Goal: Task Accomplishment & Management: Use online tool/utility

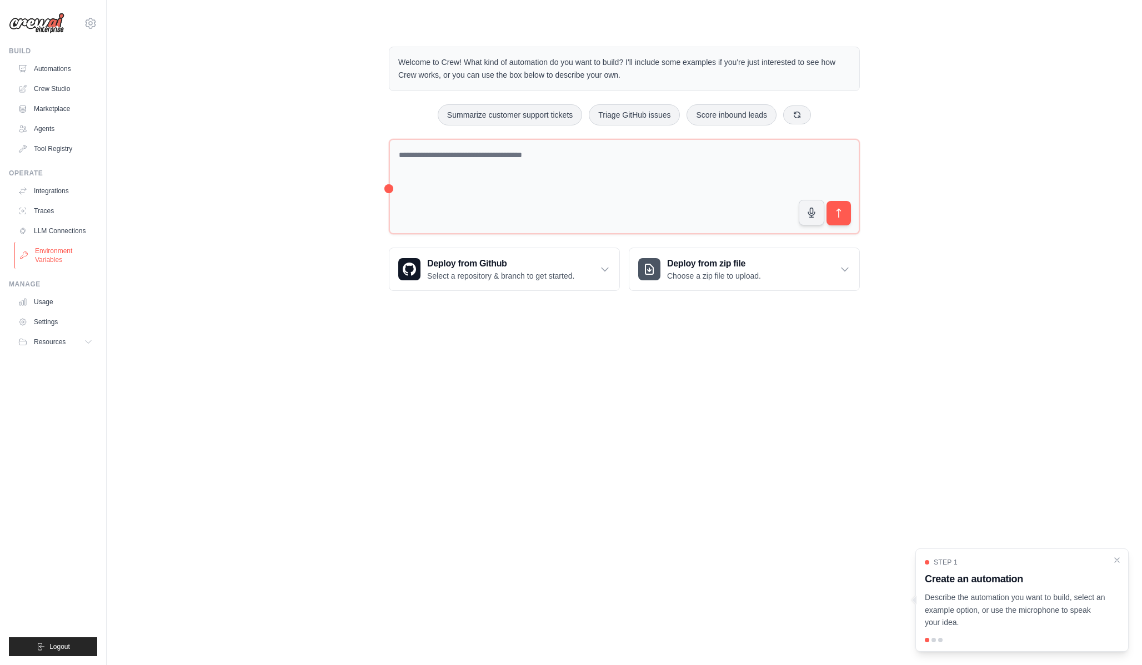
click at [56, 255] on link "Environment Variables" at bounding box center [56, 255] width 84 height 27
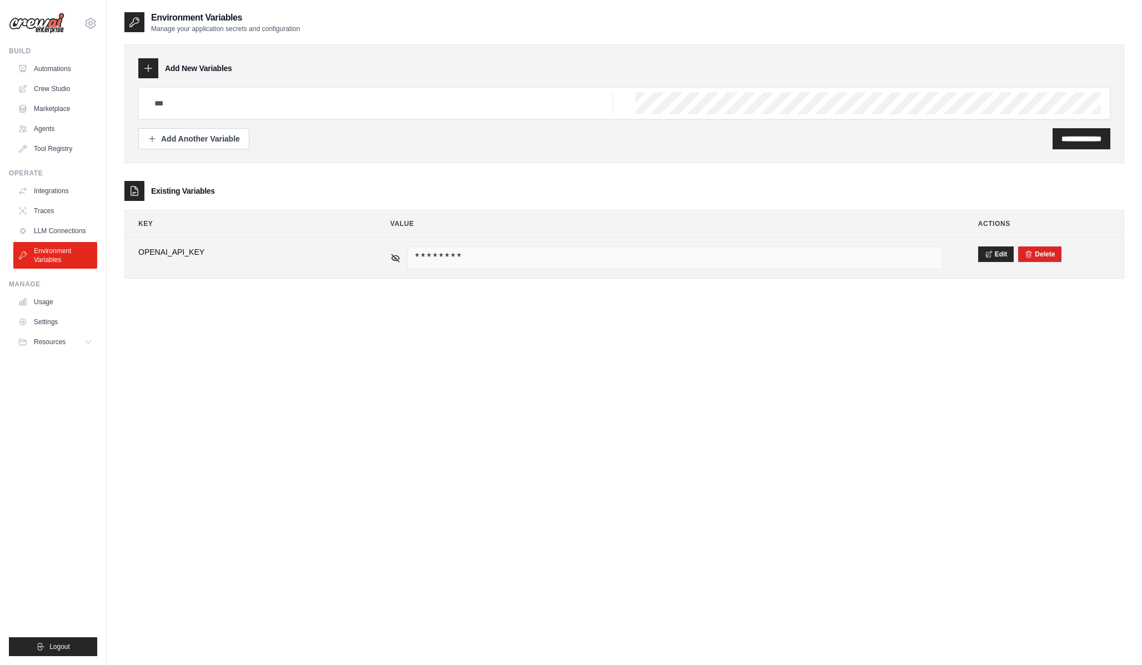
click at [450, 264] on span "********" at bounding box center [674, 258] width 535 height 23
click at [1001, 255] on button "Edit" at bounding box center [996, 254] width 36 height 16
click at [984, 253] on button "Save" at bounding box center [992, 254] width 29 height 16
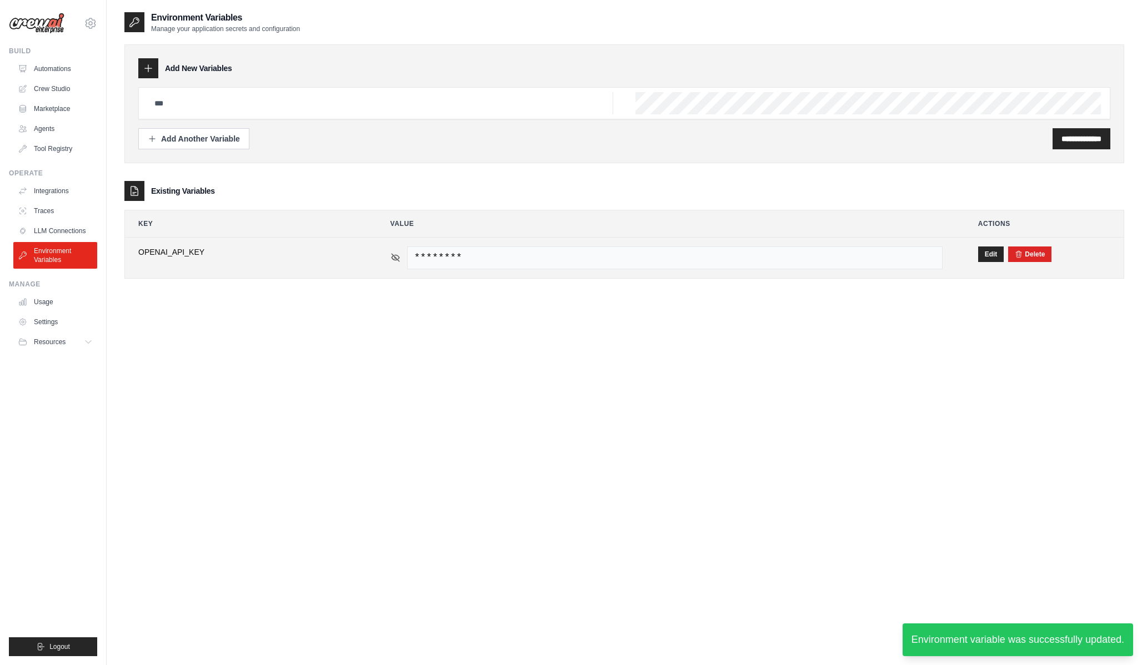
click at [393, 253] on icon at bounding box center [395, 258] width 10 height 10
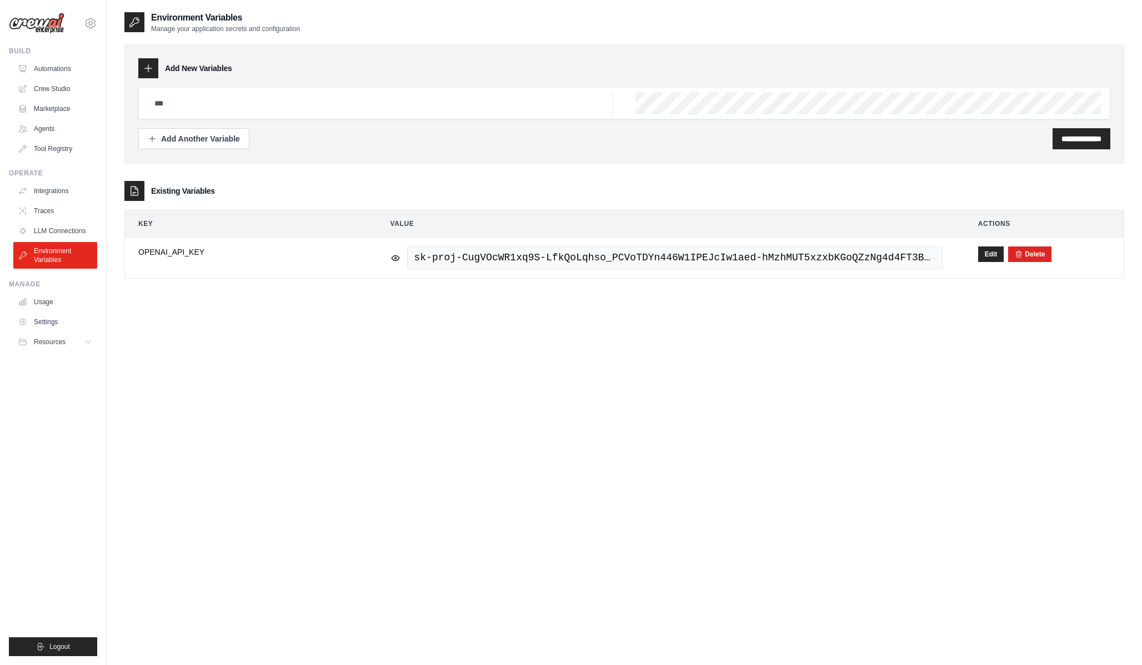
scroll to position [22, 0]
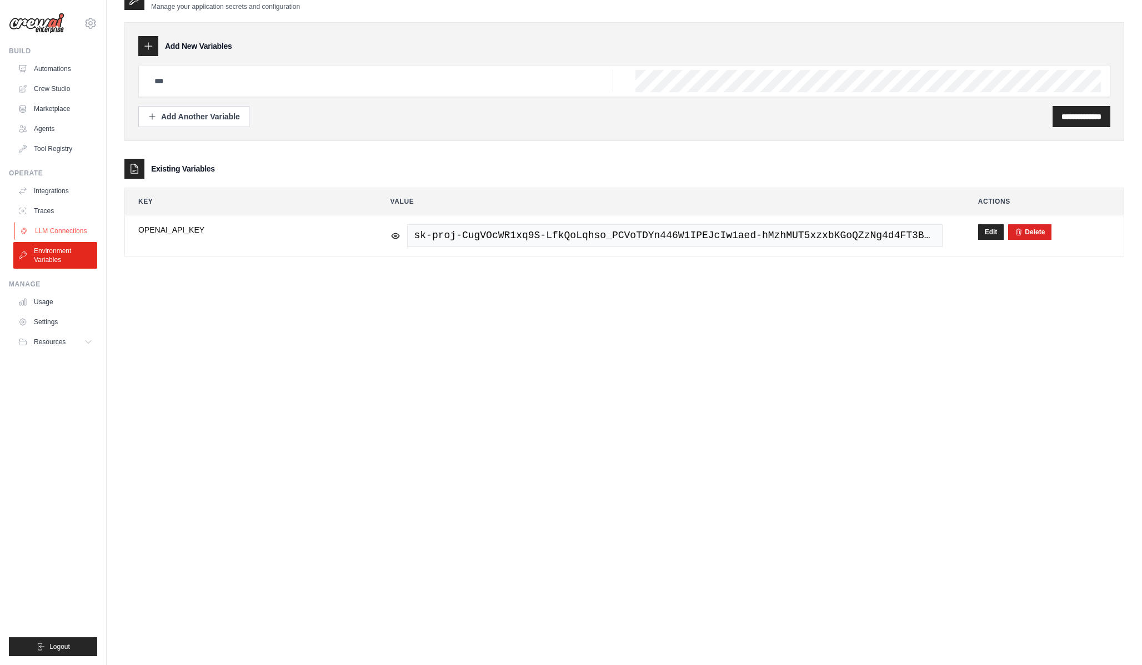
click at [71, 229] on link "LLM Connections" at bounding box center [56, 231] width 84 height 18
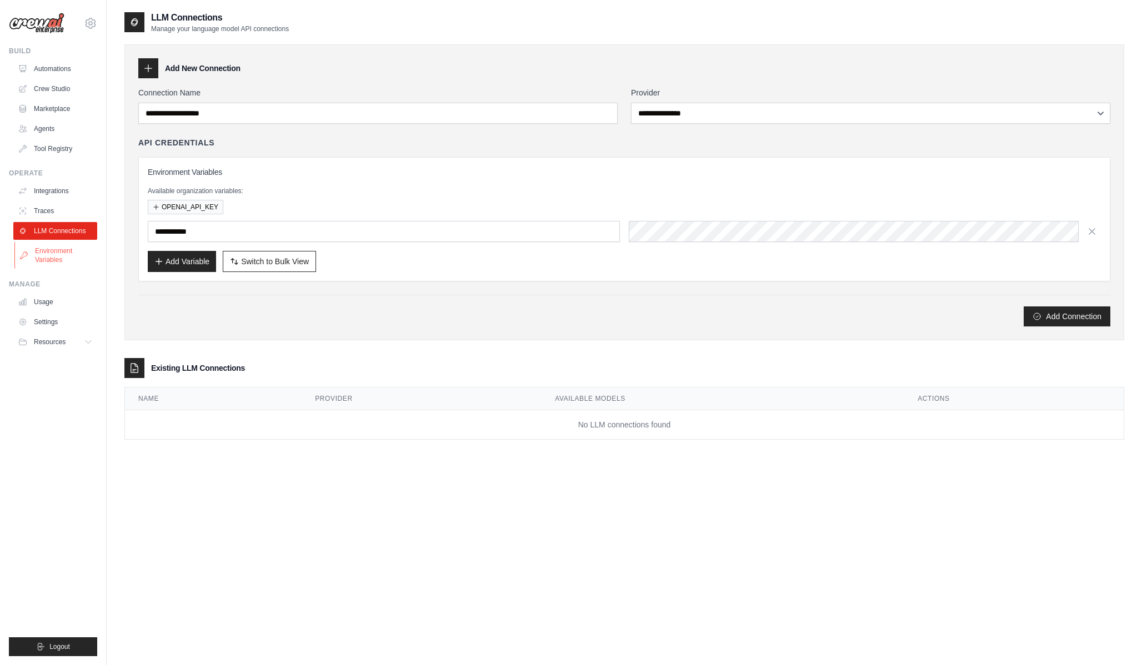
click at [66, 253] on link "Environment Variables" at bounding box center [56, 255] width 84 height 27
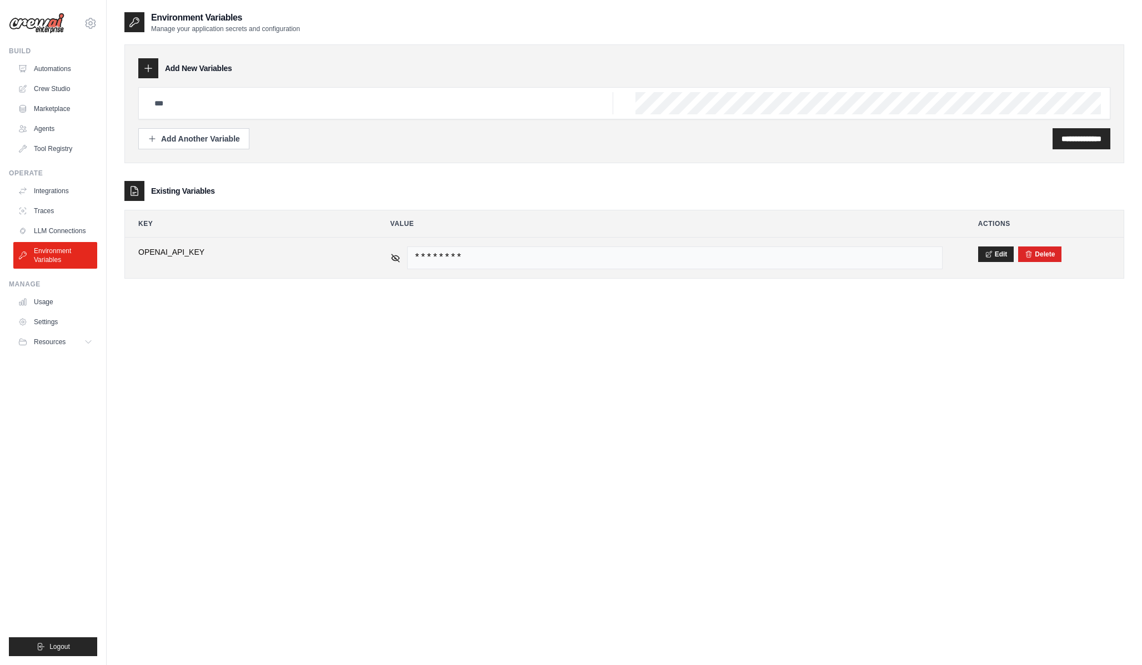
click at [388, 255] on td "********" at bounding box center [666, 258] width 579 height 41
click at [403, 255] on div "********" at bounding box center [666, 258] width 552 height 23
click at [393, 254] on icon at bounding box center [395, 258] width 10 height 10
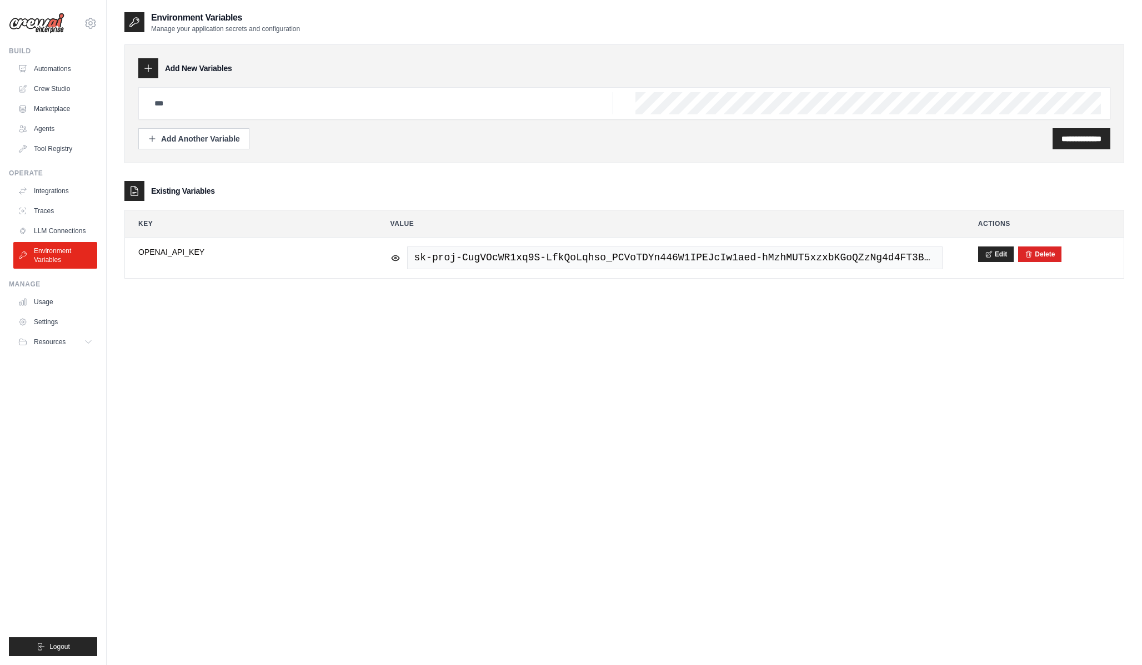
click at [535, 355] on div "**********" at bounding box center [624, 343] width 1000 height 665
click at [50, 89] on link "Crew Studio" at bounding box center [56, 89] width 84 height 18
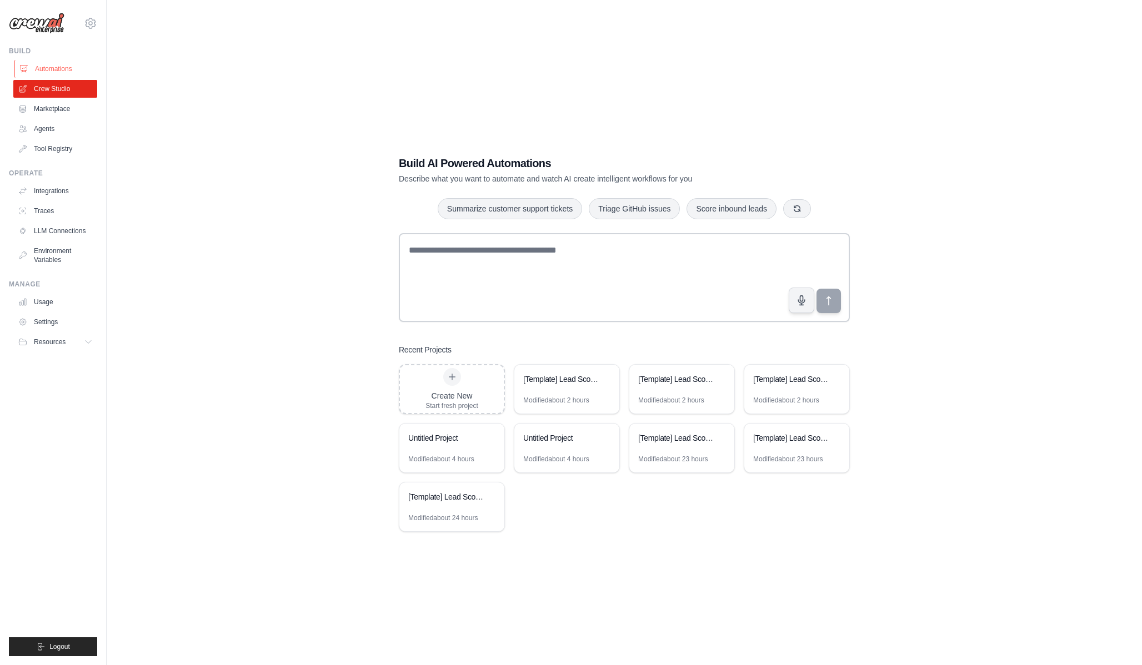
click at [70, 63] on link "Automations" at bounding box center [56, 69] width 84 height 18
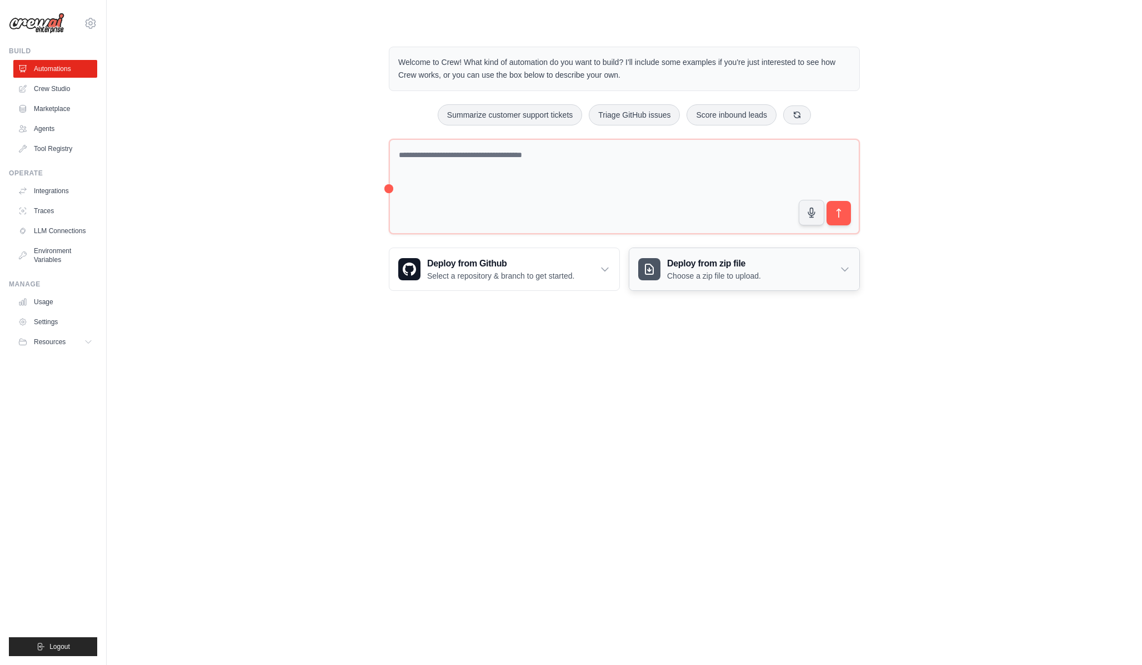
click at [740, 280] on p "Choose a zip file to upload." at bounding box center [714, 275] width 94 height 11
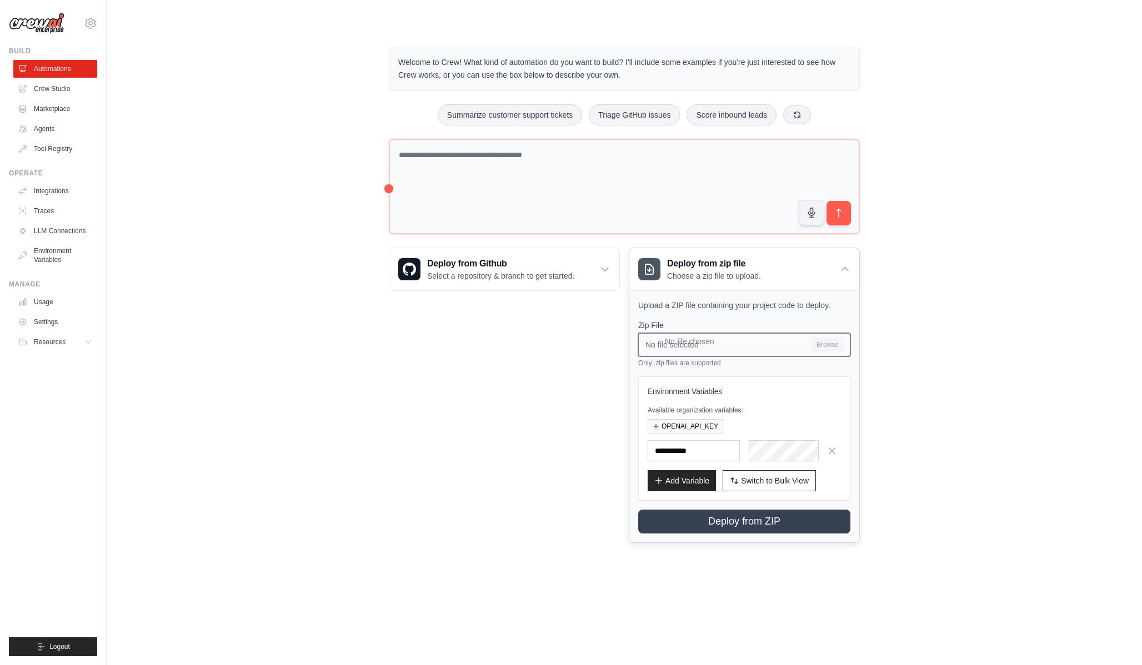
click at [836, 350] on input "No file selected Browse" at bounding box center [744, 344] width 212 height 23
type input "**********"
click at [678, 426] on button "OPENAI_API_KEY" at bounding box center [686, 426] width 76 height 14
click at [658, 423] on icon "button" at bounding box center [656, 426] width 7 height 7
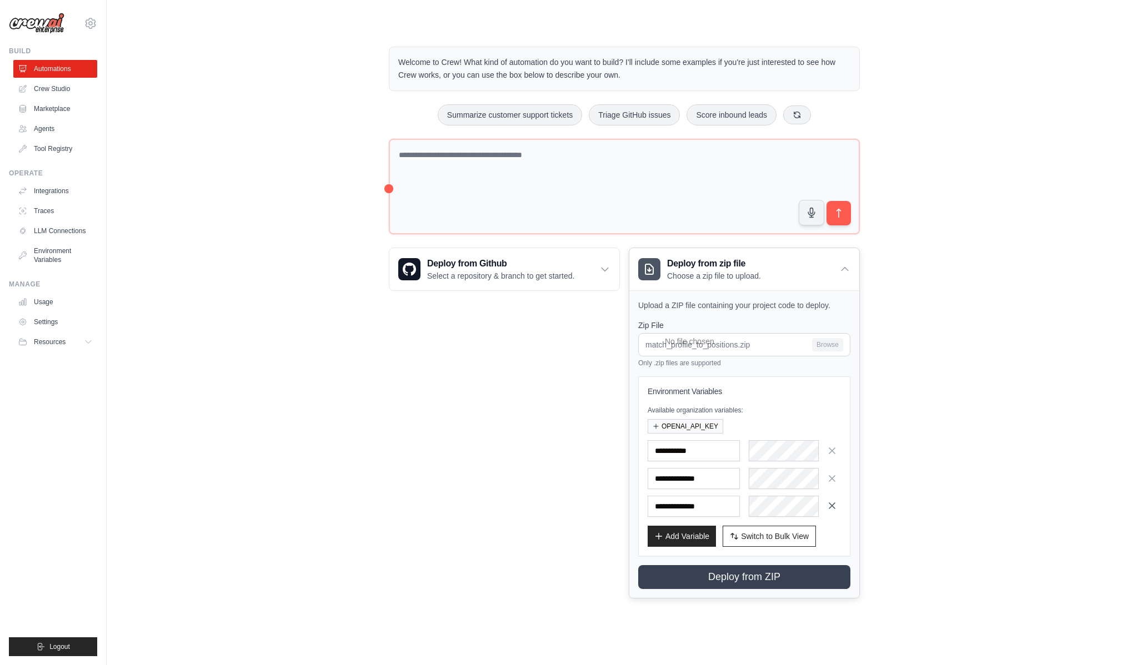
click at [830, 501] on icon "button" at bounding box center [831, 505] width 11 height 11
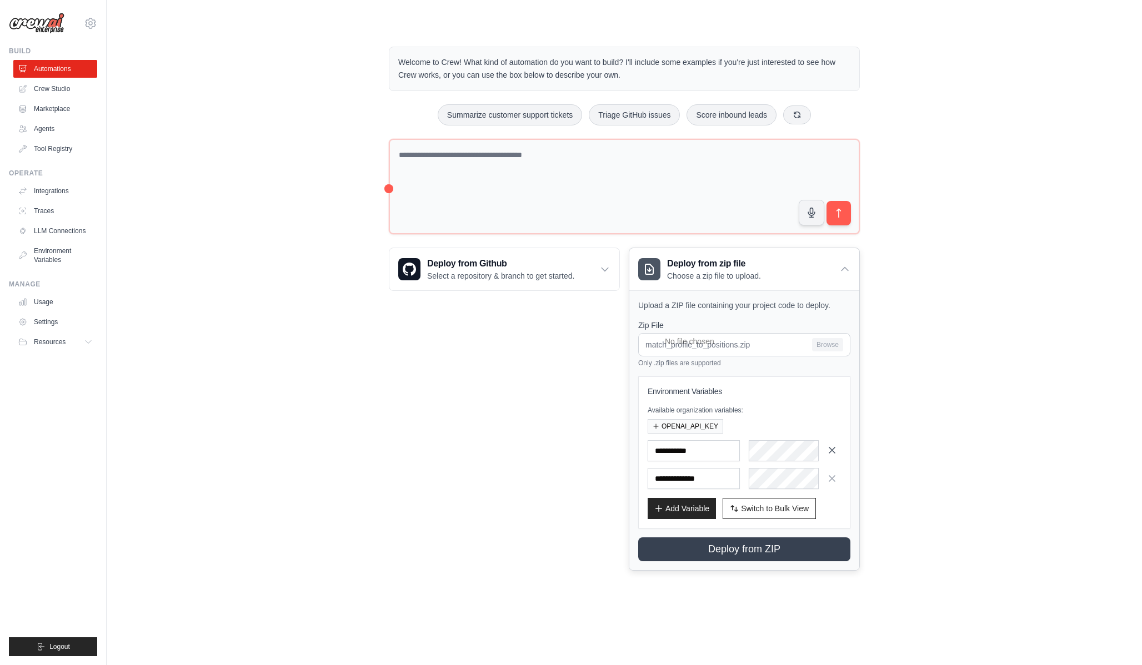
click at [829, 449] on icon "button" at bounding box center [831, 450] width 11 height 11
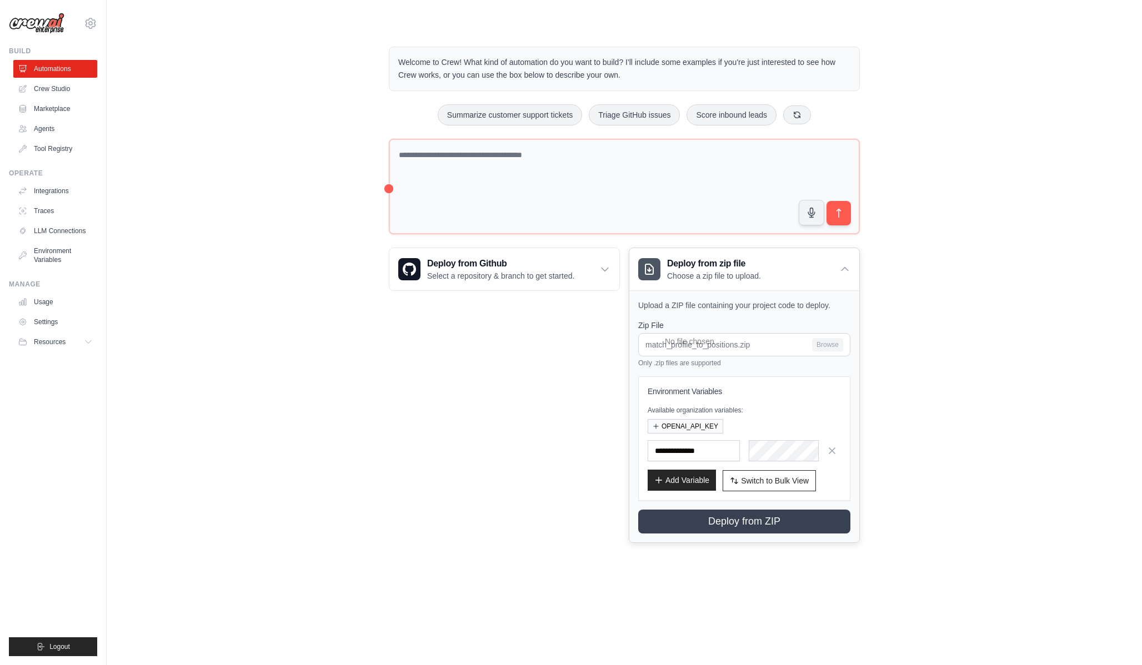
click at [692, 484] on button "Add Variable" at bounding box center [682, 480] width 68 height 21
click at [690, 481] on button "Add Variable" at bounding box center [682, 480] width 68 height 21
click at [703, 433] on div "OPENAI_API_KEY" at bounding box center [744, 426] width 193 height 14
click at [690, 425] on button "OPENAI_API_KEY" at bounding box center [686, 426] width 76 height 14
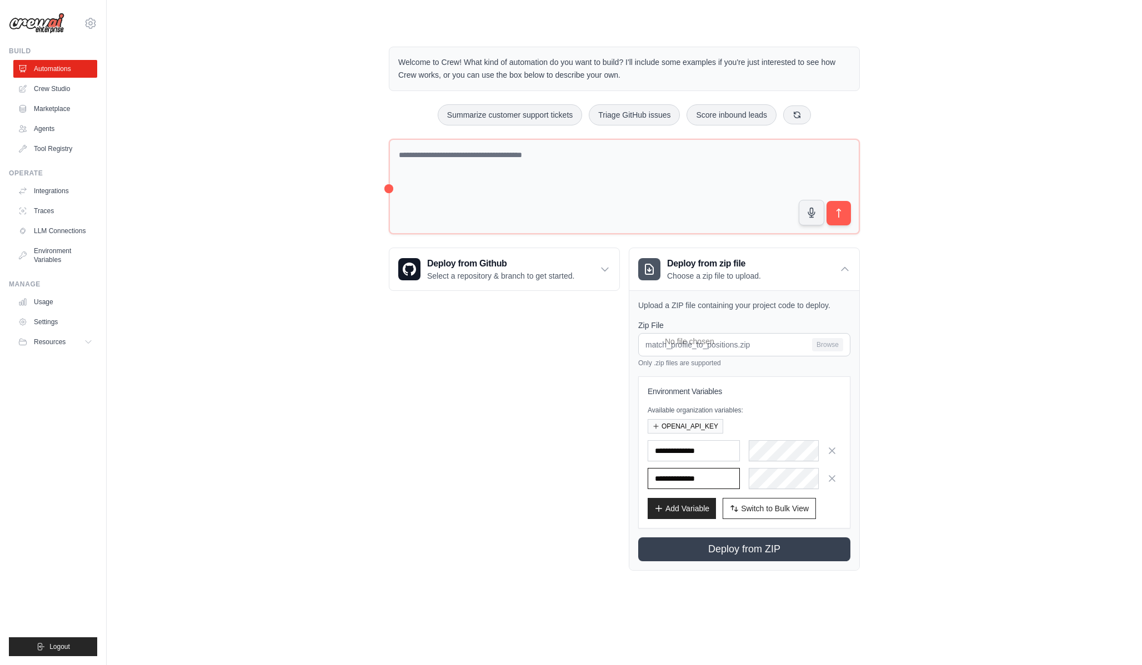
click at [698, 473] on input "**********" at bounding box center [694, 478] width 92 height 21
click at [680, 484] on input "**********" at bounding box center [694, 478] width 92 height 21
paste input "***"
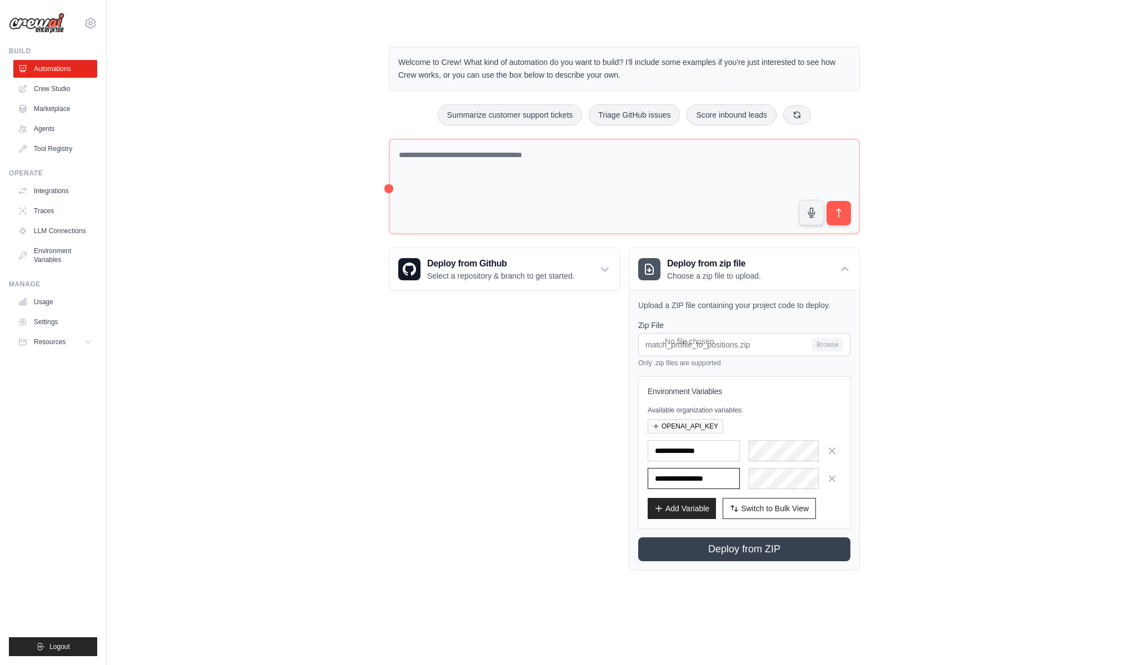
scroll to position [0, 2]
type input "**********"
click at [735, 520] on div "**********" at bounding box center [744, 453] width 212 height 152
click at [757, 549] on button "Deploy from ZIP" at bounding box center [744, 550] width 217 height 24
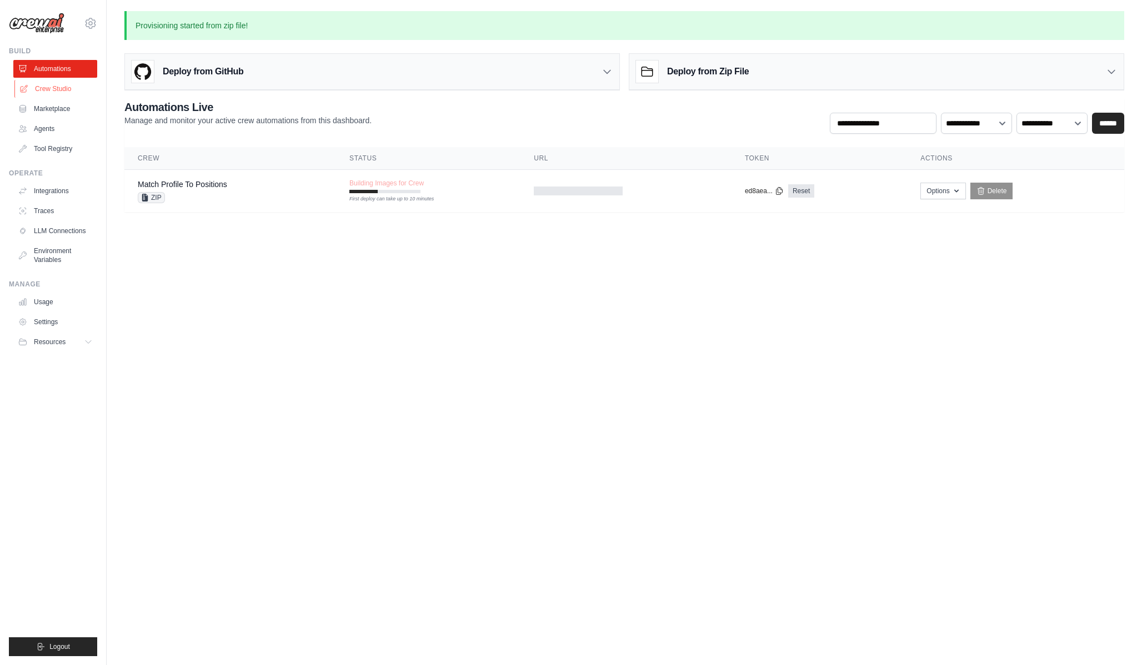
click at [54, 85] on link "Crew Studio" at bounding box center [56, 89] width 84 height 18
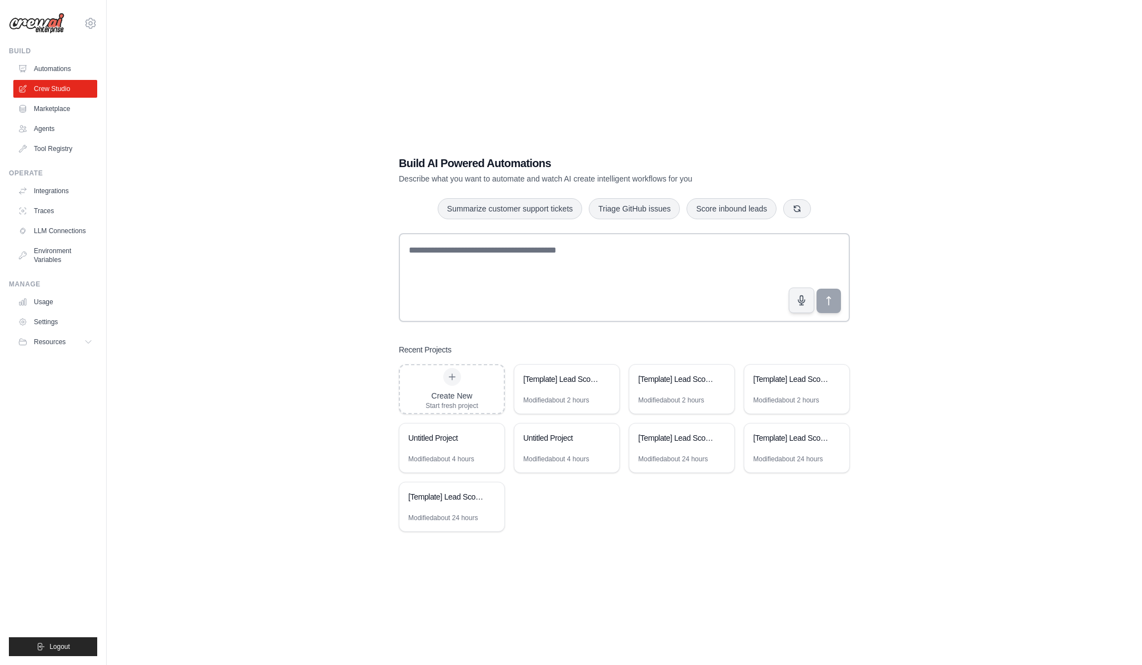
click at [360, 334] on div "Build AI Powered Automations Describe what you want to automate and watch AI cr…" at bounding box center [624, 343] width 1000 height 665
click at [97, 137] on link "Agents" at bounding box center [56, 129] width 84 height 18
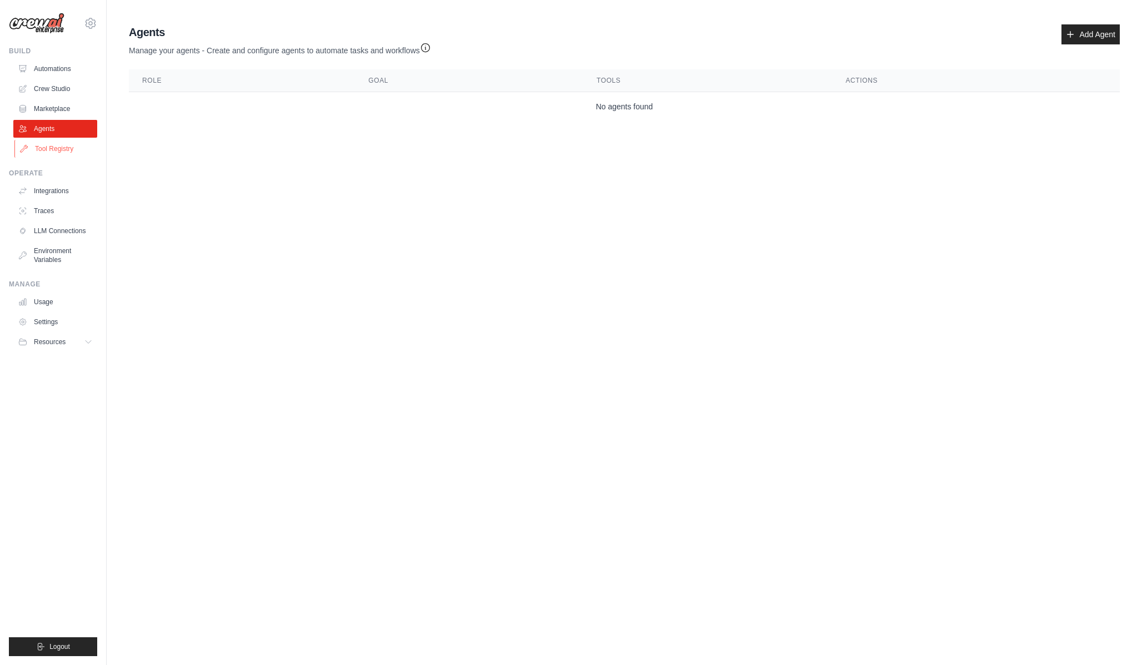
click at [88, 148] on link "Tool Registry" at bounding box center [56, 149] width 84 height 18
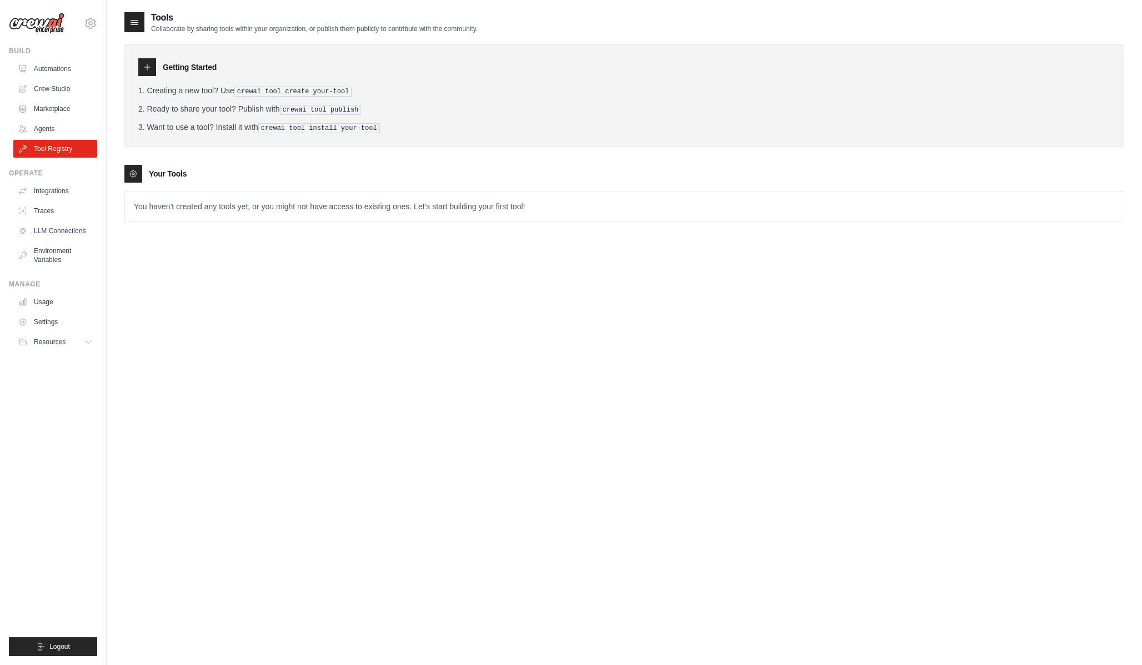
click at [136, 18] on icon at bounding box center [134, 22] width 11 height 11
click at [56, 131] on link "Agents" at bounding box center [56, 129] width 84 height 18
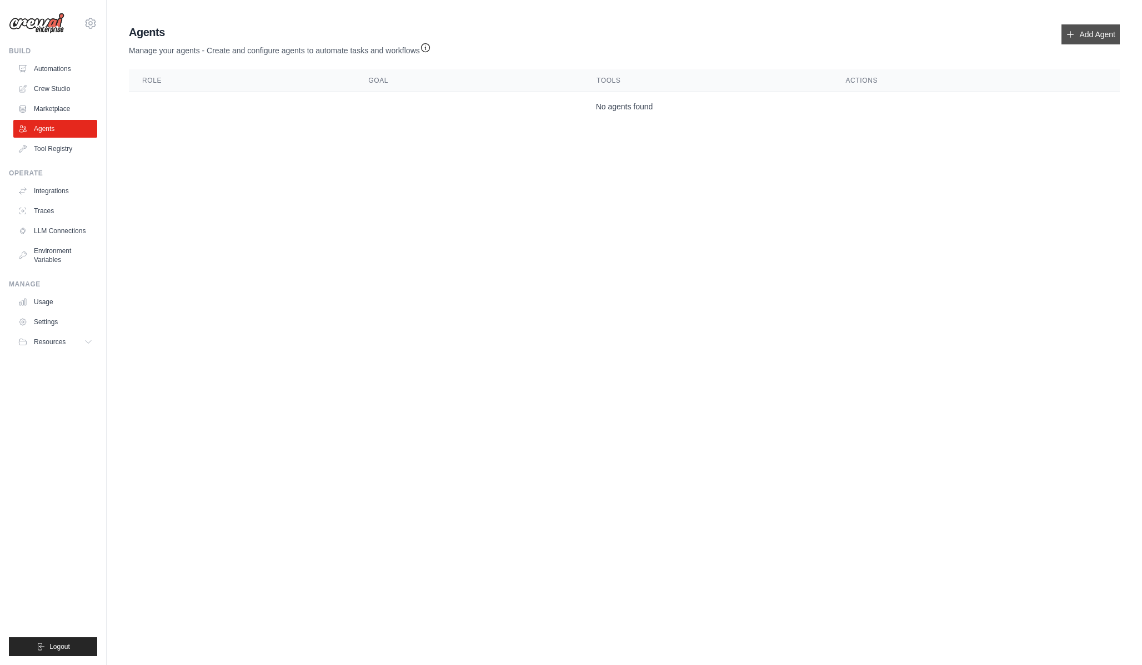
click at [1111, 33] on link "Add Agent" at bounding box center [1090, 34] width 58 height 20
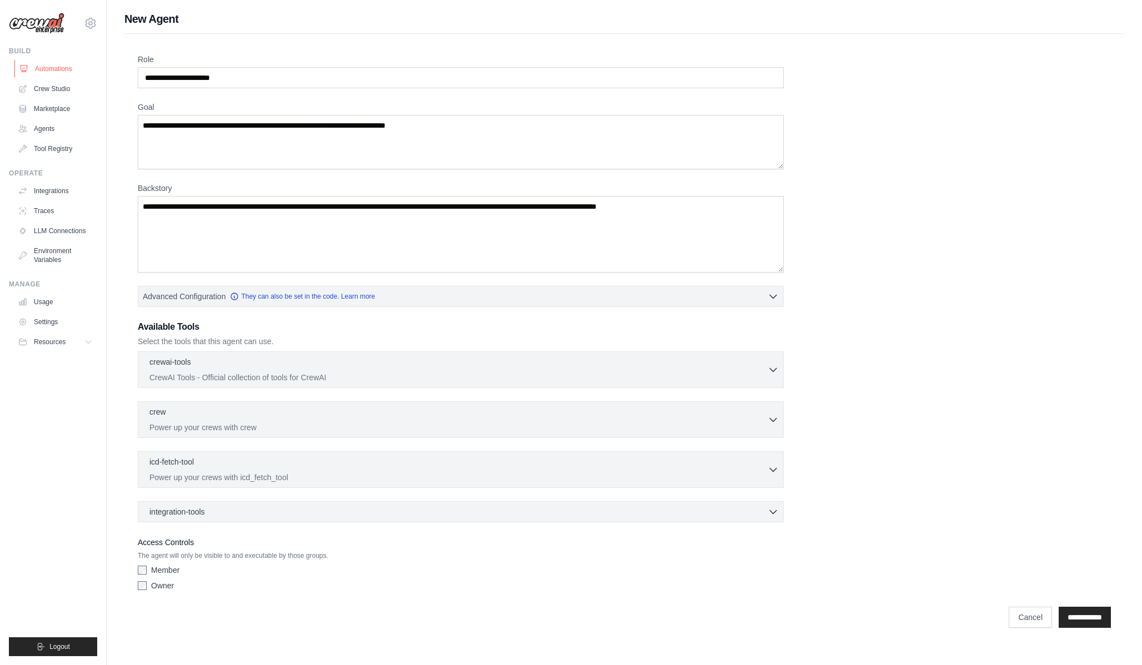
click at [60, 66] on link "Automations" at bounding box center [56, 69] width 84 height 18
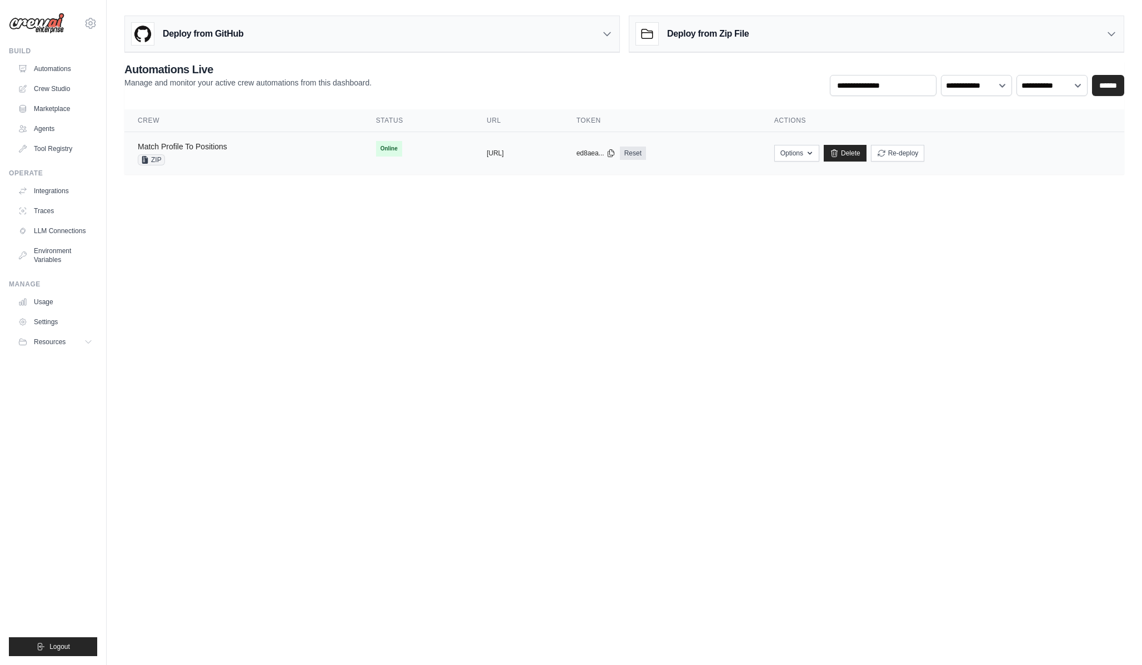
click at [219, 145] on link "Match Profile To Positions" at bounding box center [182, 146] width 89 height 9
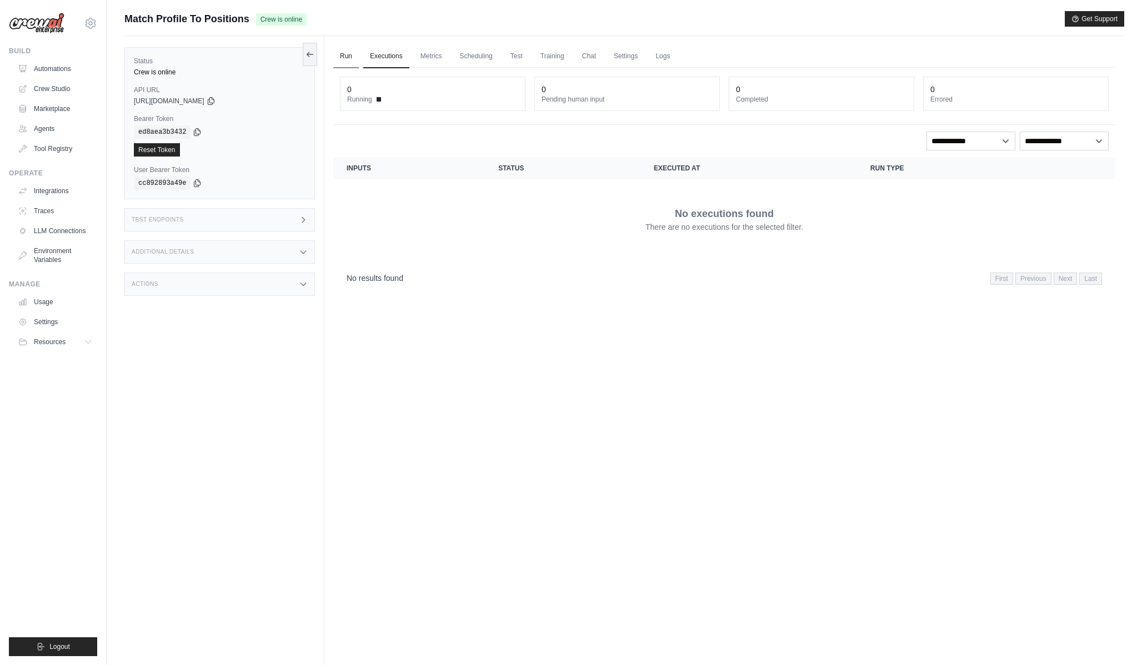
click at [355, 49] on link "Run" at bounding box center [346, 56] width 26 height 23
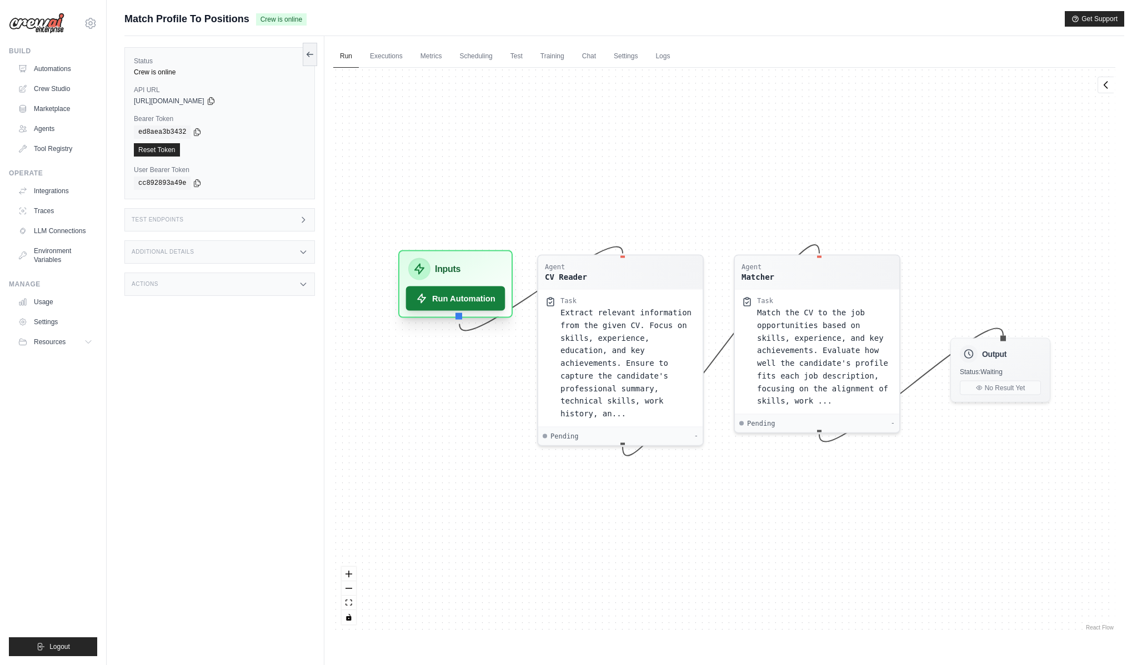
click at [449, 295] on button "Run Automation" at bounding box center [455, 298] width 99 height 24
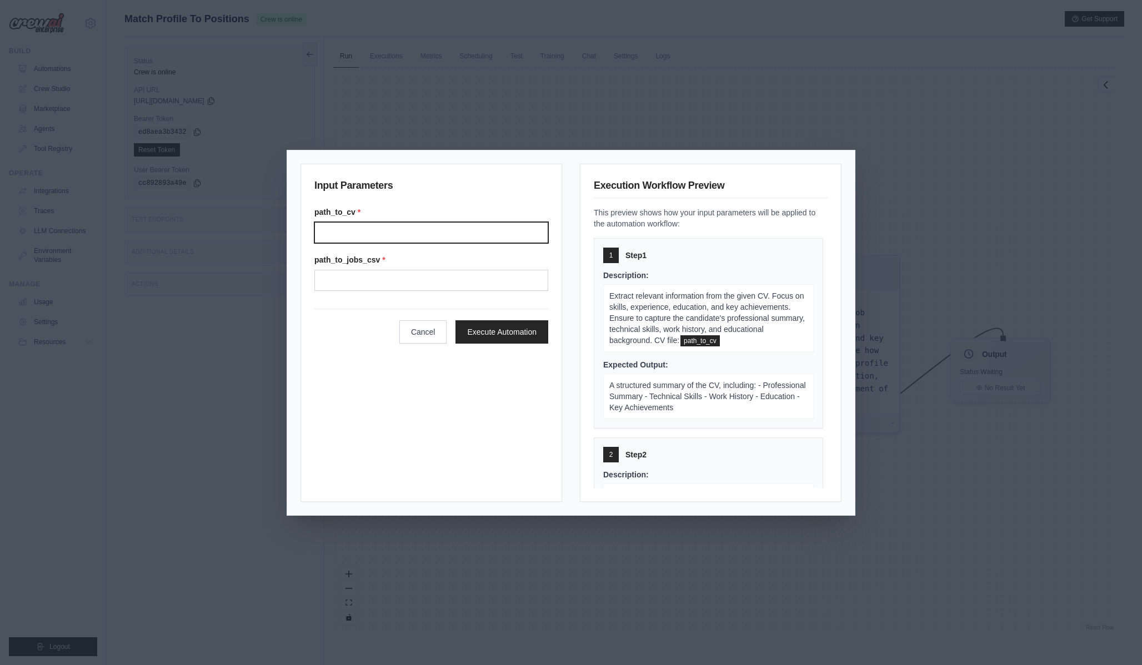
click at [408, 239] on input "Path to cv" at bounding box center [431, 232] width 234 height 21
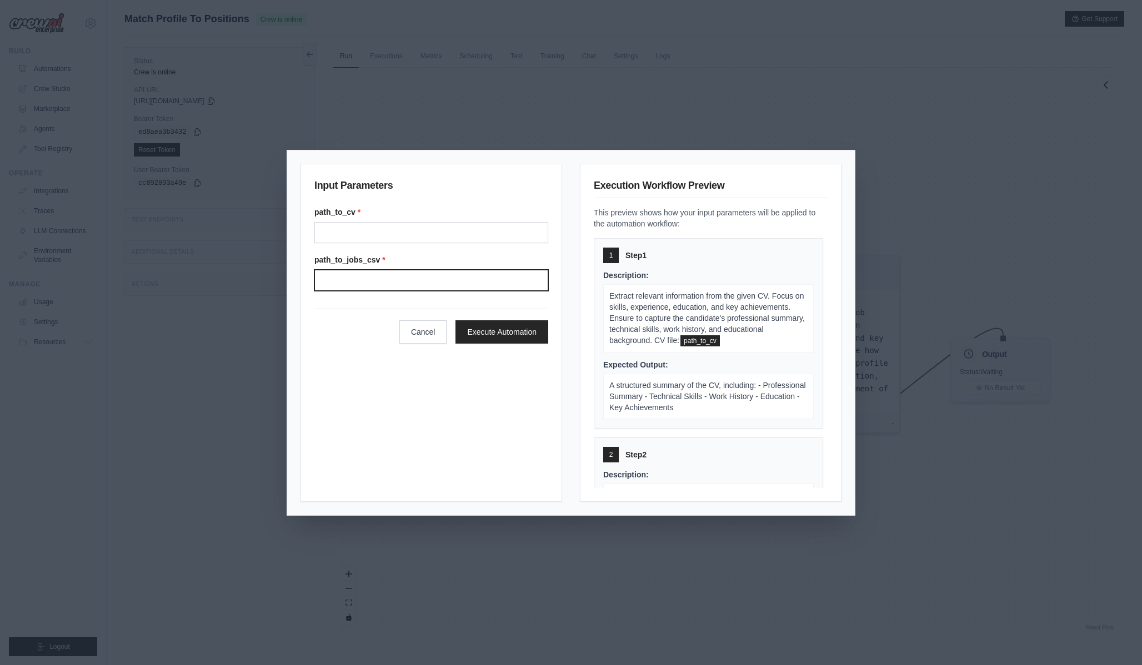
click at [380, 288] on input "Path to jobs csv" at bounding box center [431, 280] width 234 height 21
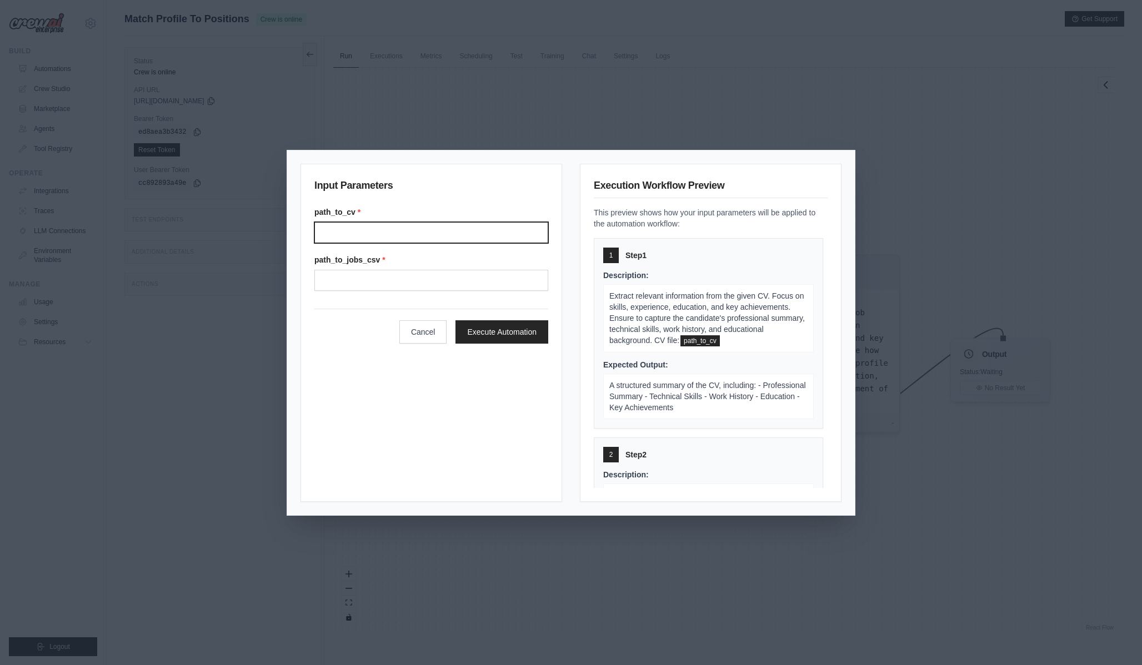
click at [386, 227] on input "Path to cv" at bounding box center [431, 232] width 234 height 21
click at [443, 227] on input "Path to cv" at bounding box center [431, 232] width 234 height 21
paste input "**********"
type input "**********"
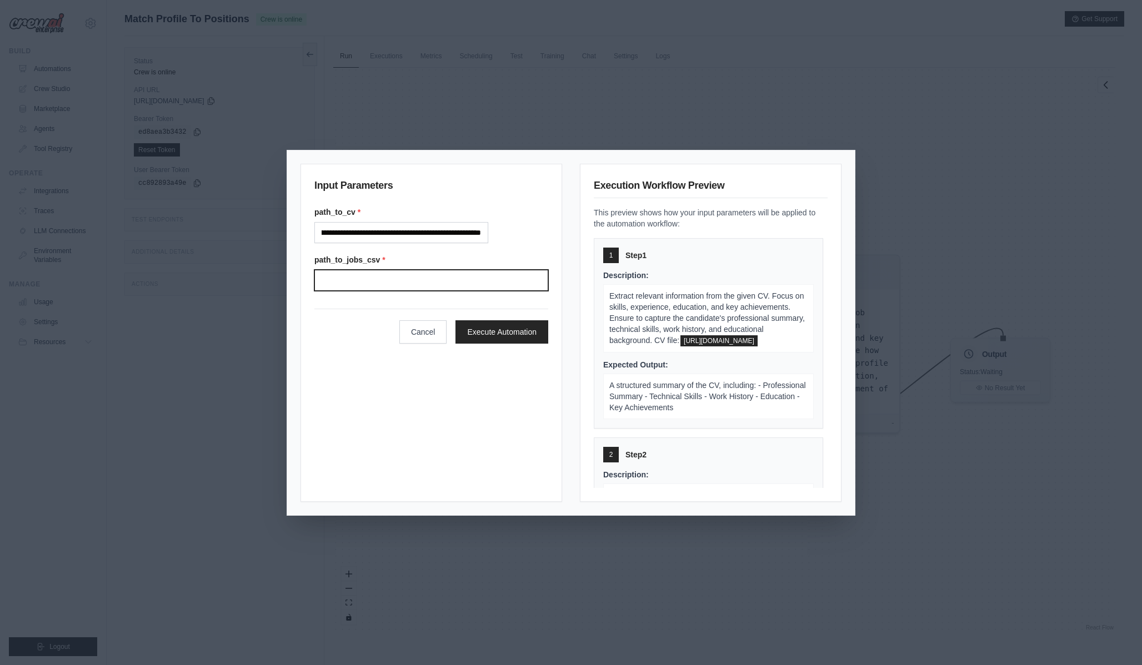
scroll to position [0, 0]
click at [420, 274] on input "Path to jobs csv" at bounding box center [431, 280] width 234 height 21
click at [375, 275] on input "Path to jobs csv" at bounding box center [431, 280] width 234 height 21
paste input "**********"
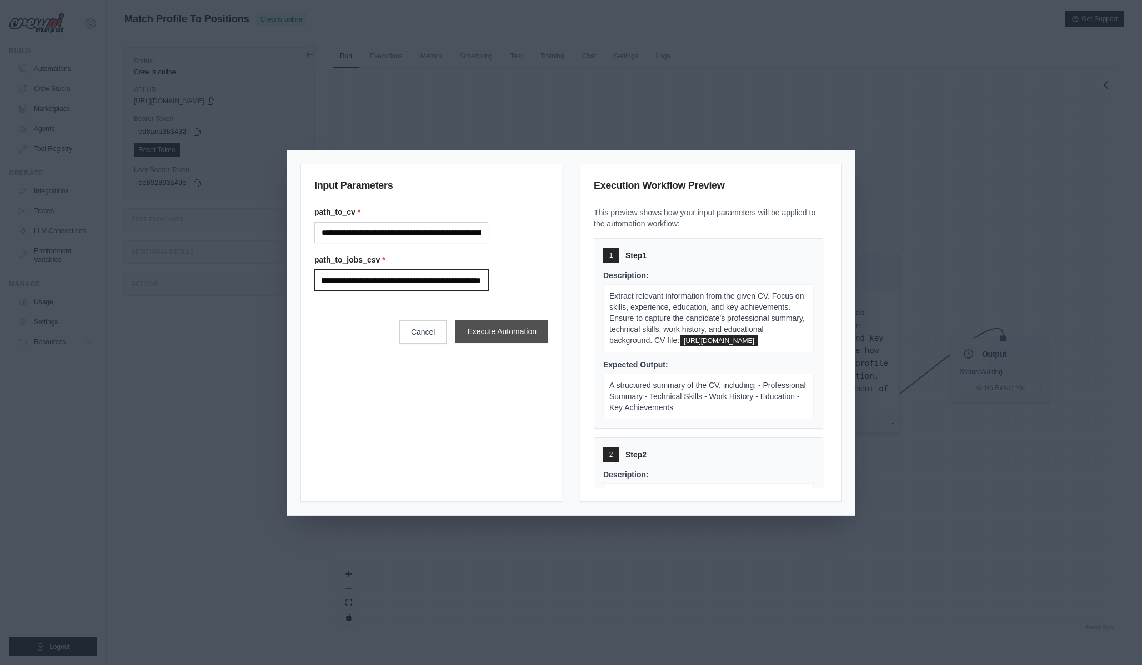
type input "**********"
click at [455, 331] on button "Execute Automation" at bounding box center [501, 331] width 93 height 23
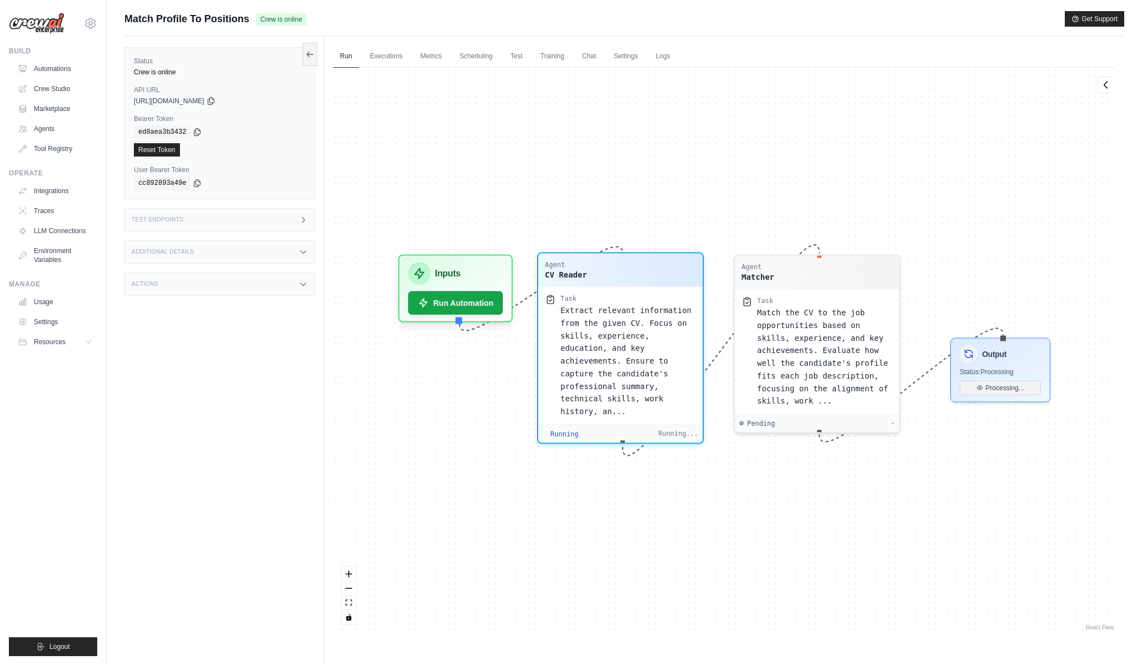
click at [628, 262] on div "Agent CV Reader" at bounding box center [620, 270] width 151 height 20
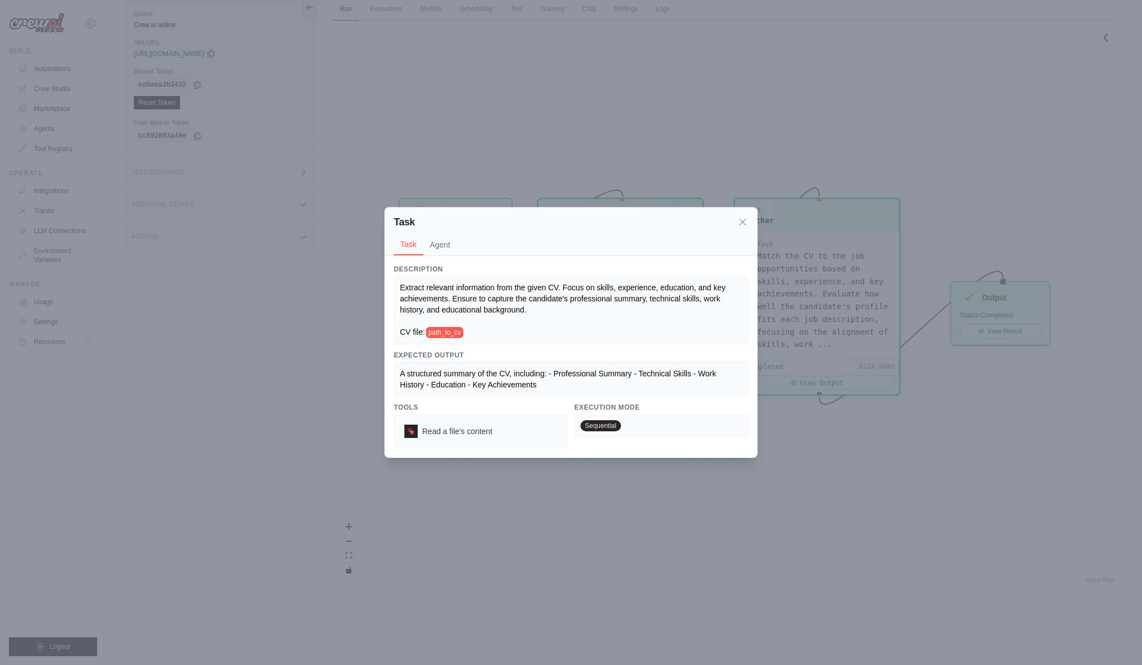
scroll to position [450, 0]
click at [741, 223] on icon at bounding box center [742, 221] width 11 height 11
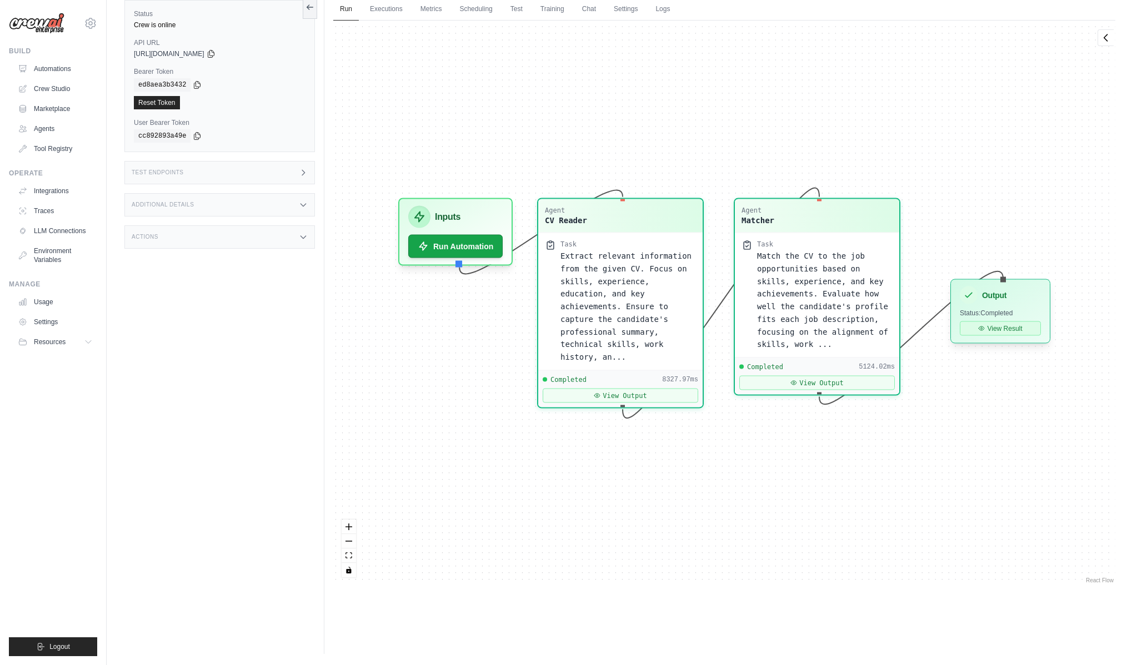
click at [978, 330] on icon at bounding box center [981, 328] width 7 height 7
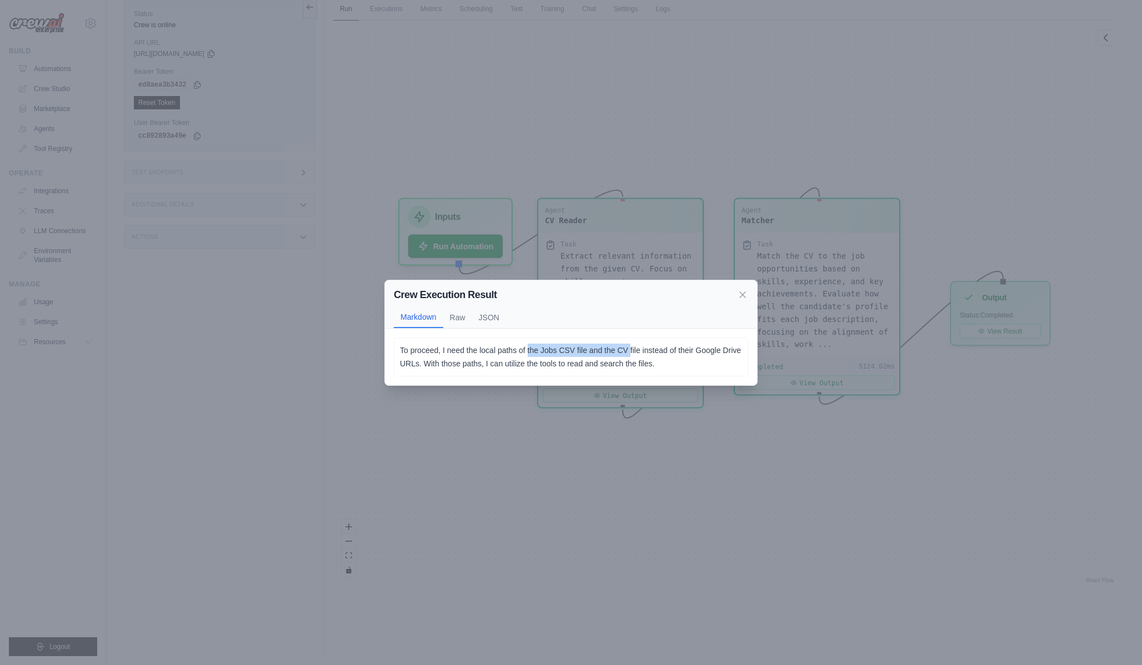
drag, startPoint x: 538, startPoint y: 353, endPoint x: 646, endPoint y: 351, distance: 108.3
click at [646, 351] on p "To proceed, I need the local paths of the Jobs CSV file and the CV file instead…" at bounding box center [571, 357] width 342 height 27
drag, startPoint x: 646, startPoint y: 351, endPoint x: 708, endPoint y: 351, distance: 61.6
click at [708, 351] on p "To proceed, I need the local paths of the Jobs CSV file and the CV file instead…" at bounding box center [571, 357] width 342 height 27
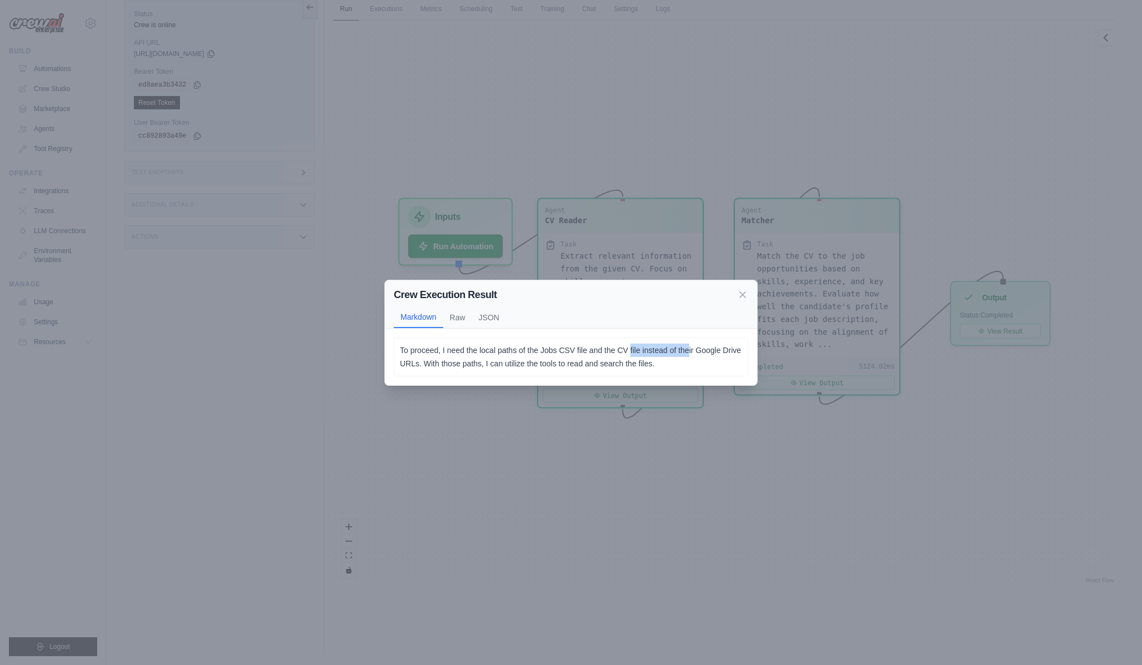
click at [708, 351] on p "To proceed, I need the local paths of the Jobs CSV file and the CV file instead…" at bounding box center [571, 357] width 342 height 27
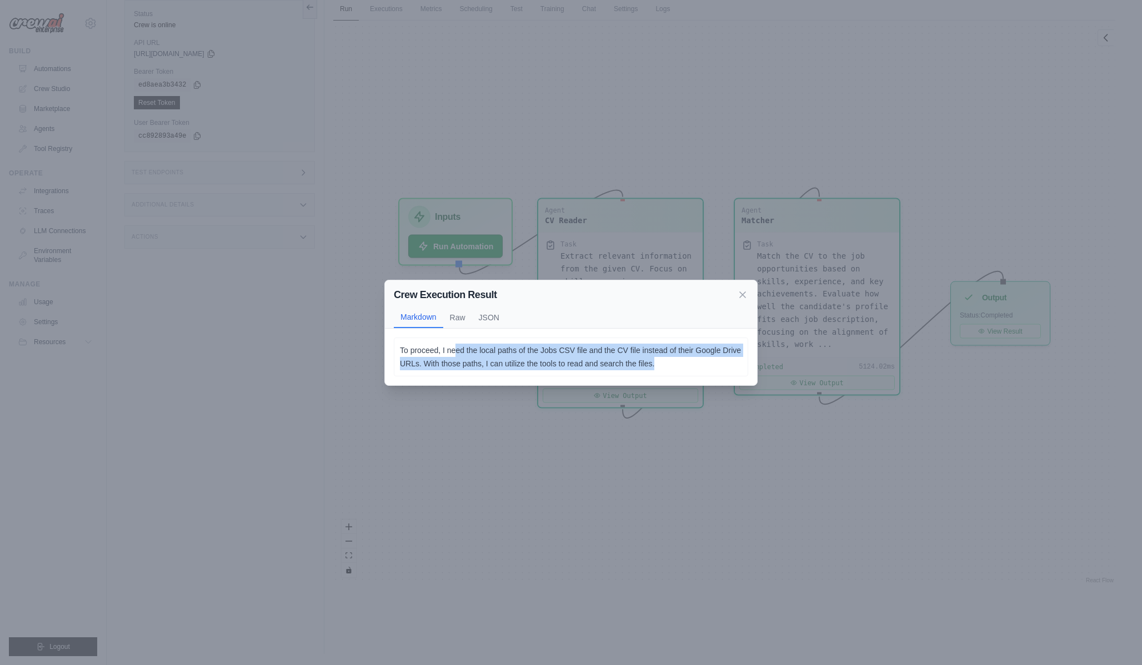
drag, startPoint x: 458, startPoint y: 353, endPoint x: 561, endPoint y: 376, distance: 105.9
click at [561, 376] on div "To proceed, I need the local paths of the Jobs CSV file and the CV file instead…" at bounding box center [571, 357] width 372 height 57
click at [563, 363] on p "To proceed, I need the local paths of the Jobs CSV file and the CV file instead…" at bounding box center [571, 357] width 342 height 27
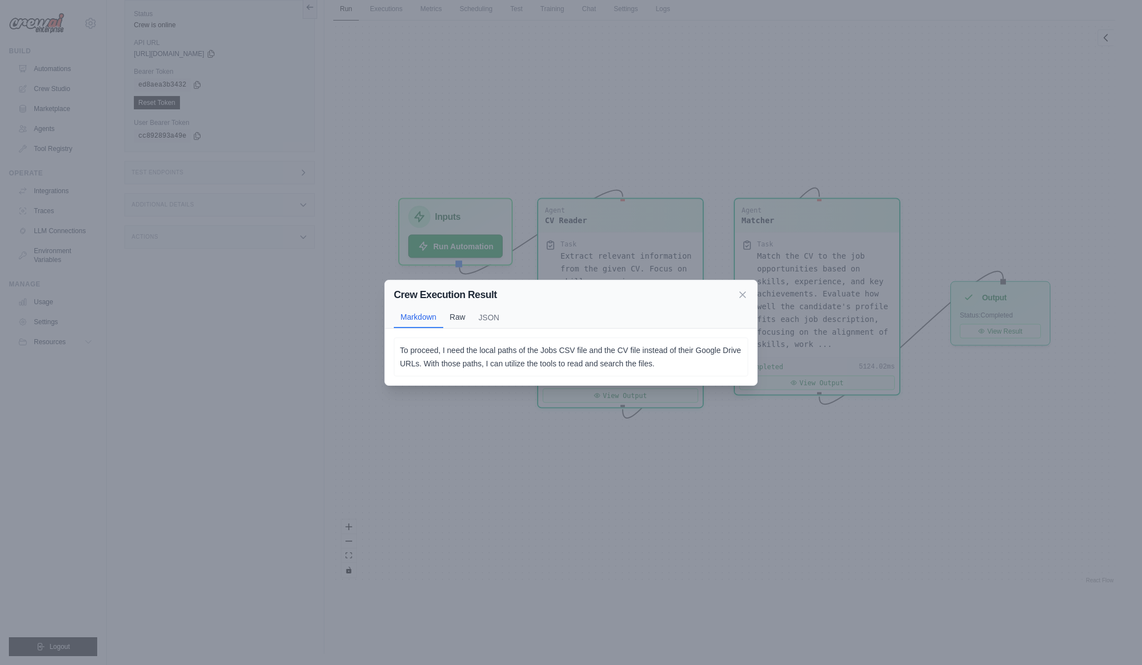
click at [465, 316] on button "Raw" at bounding box center [457, 317] width 29 height 21
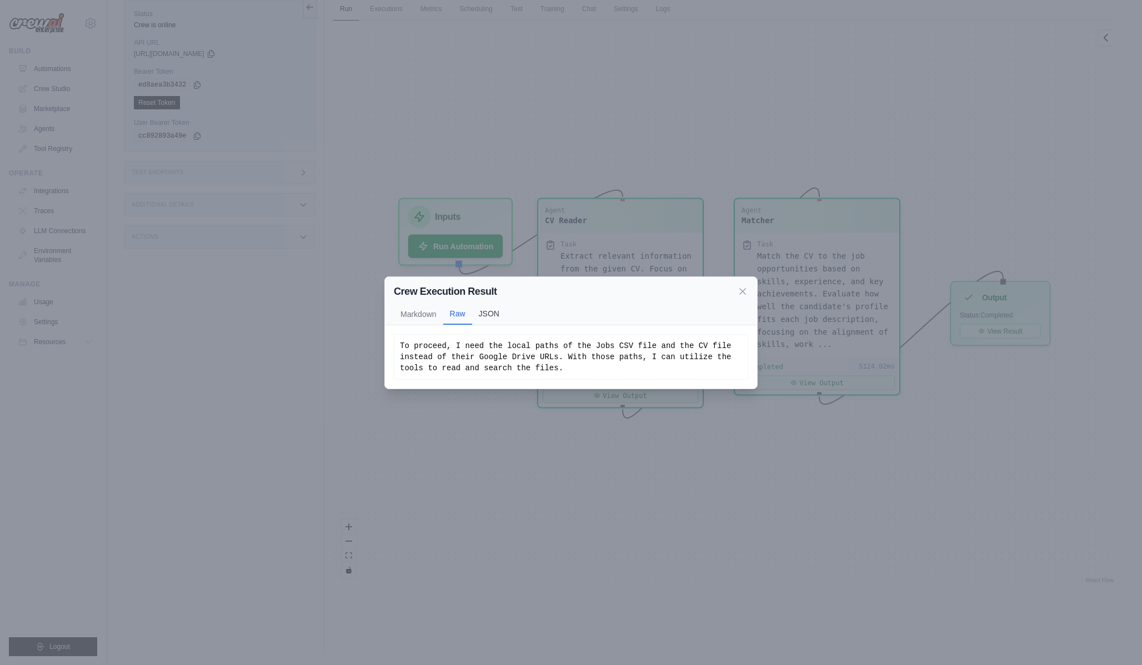
click at [488, 316] on button "JSON" at bounding box center [489, 313] width 34 height 21
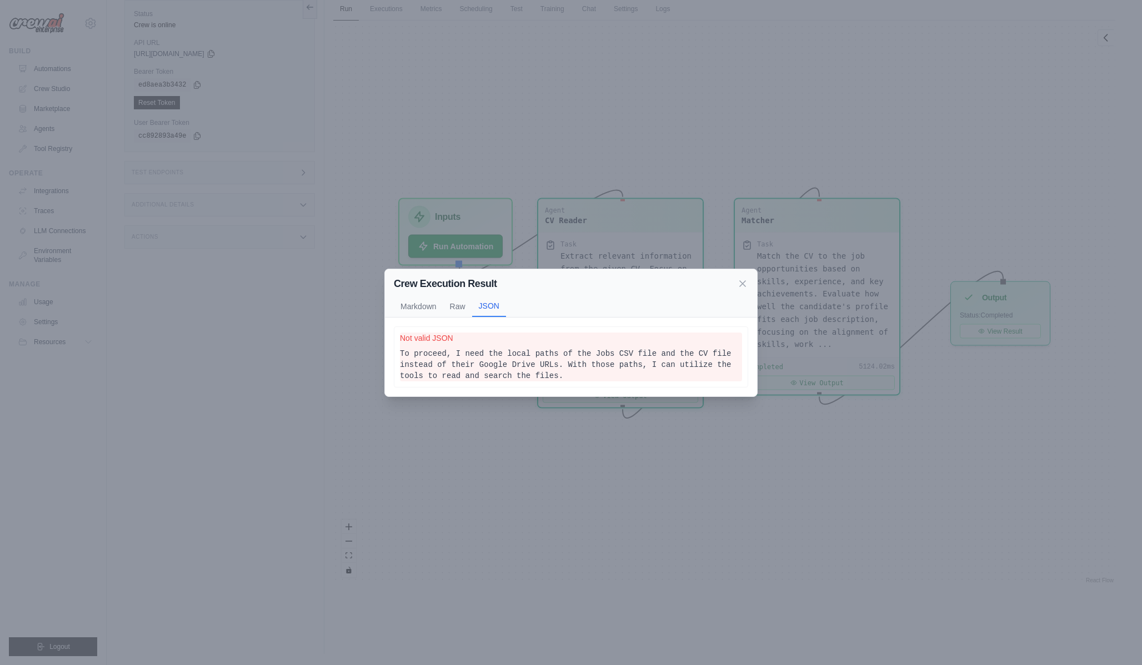
click at [392, 318] on div "To proceed, I need the local paths of the Jobs CSV file and the CV file instead…" at bounding box center [571, 357] width 372 height 79
click at [410, 315] on button "Markdown" at bounding box center [418, 305] width 49 height 21
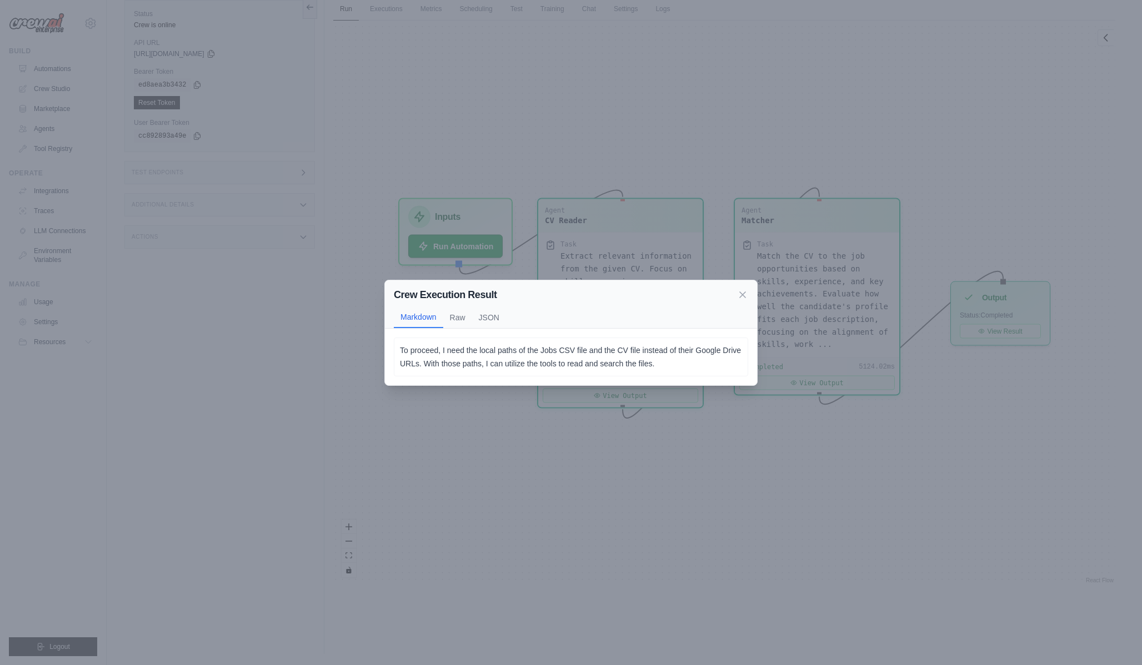
click at [493, 388] on div "Crew Execution Result Markdown Raw JSON To proceed, I need the local paths of t…" at bounding box center [571, 332] width 1142 height 665
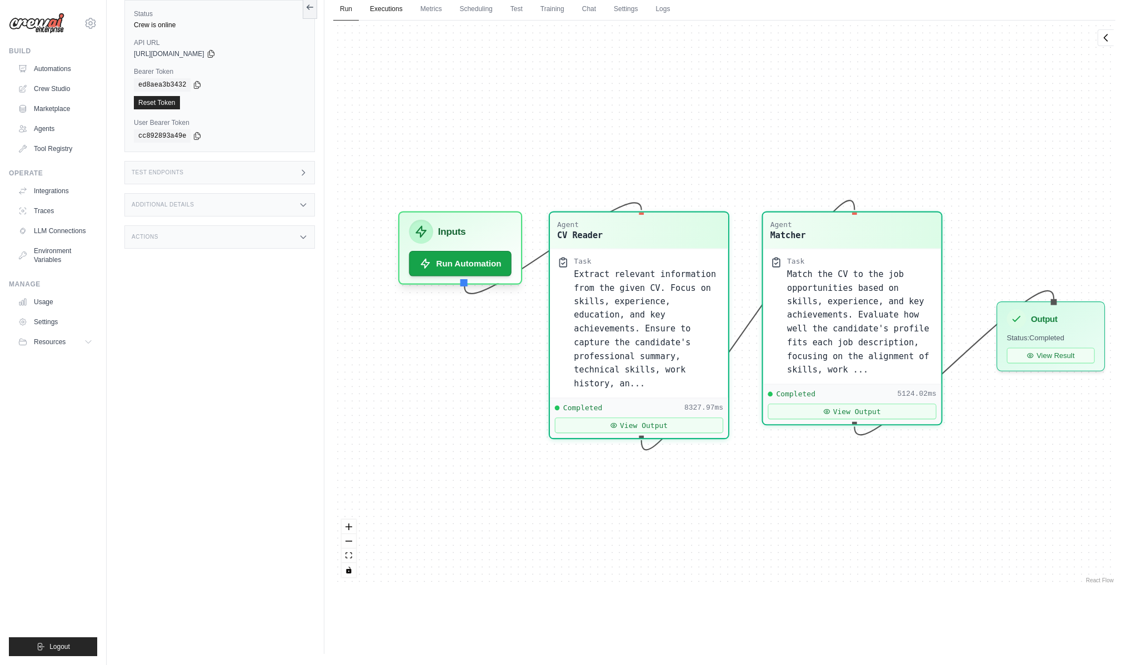
click at [382, 2] on link "Executions" at bounding box center [386, 9] width 46 height 23
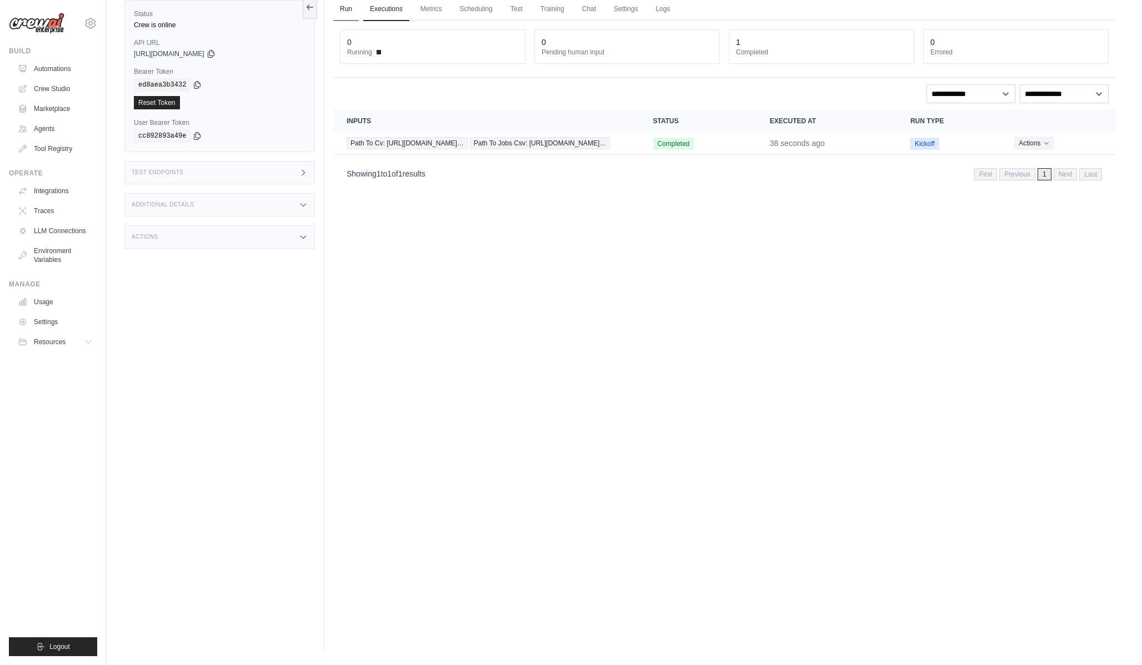
click at [353, 6] on link "Run" at bounding box center [346, 9] width 26 height 23
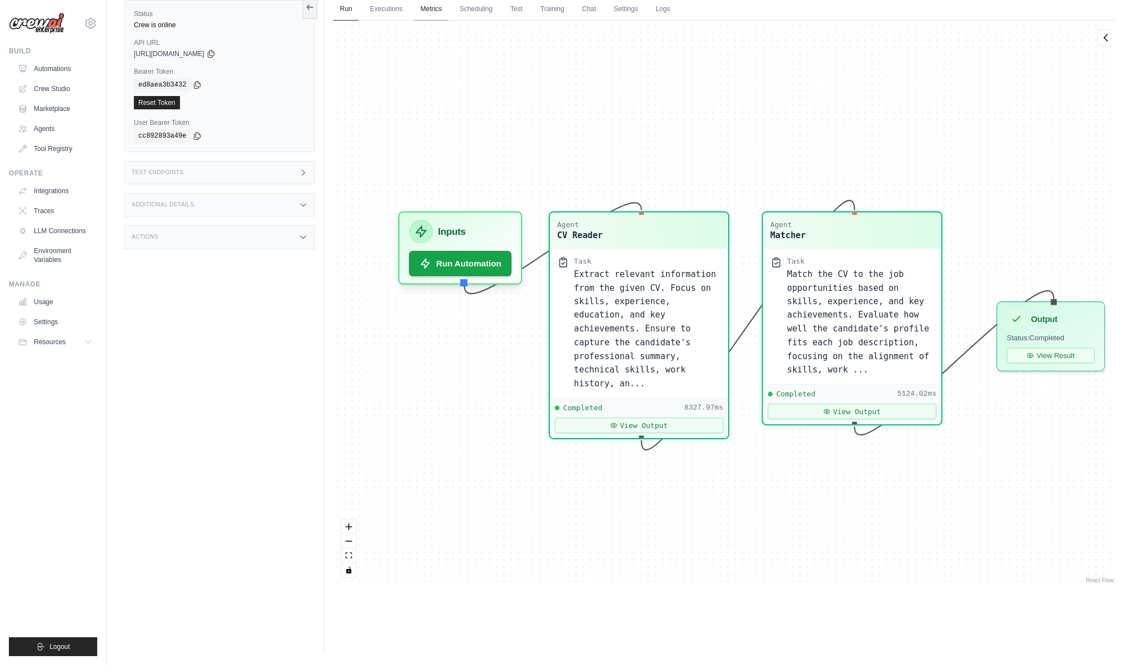
click at [449, 9] on link "Metrics" at bounding box center [431, 9] width 35 height 23
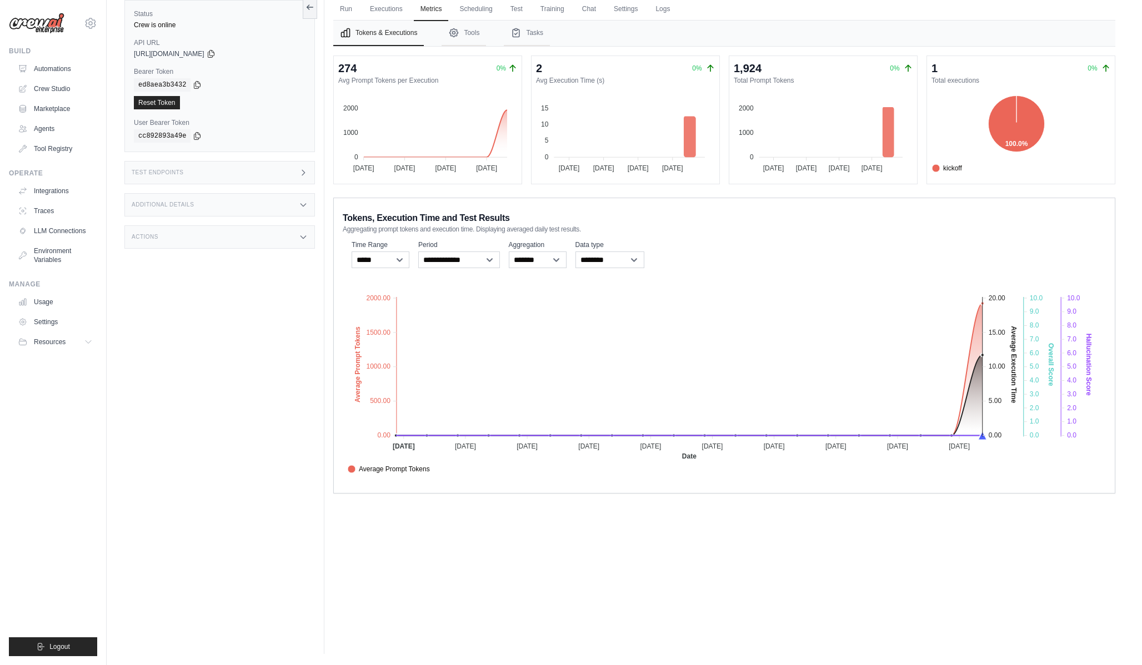
click at [615, 9] on ul "Run Executions Metrics Scheduling Test Training Chat Settings Logs" at bounding box center [724, 9] width 782 height 23
click at [631, 11] on link "Settings" at bounding box center [625, 9] width 37 height 23
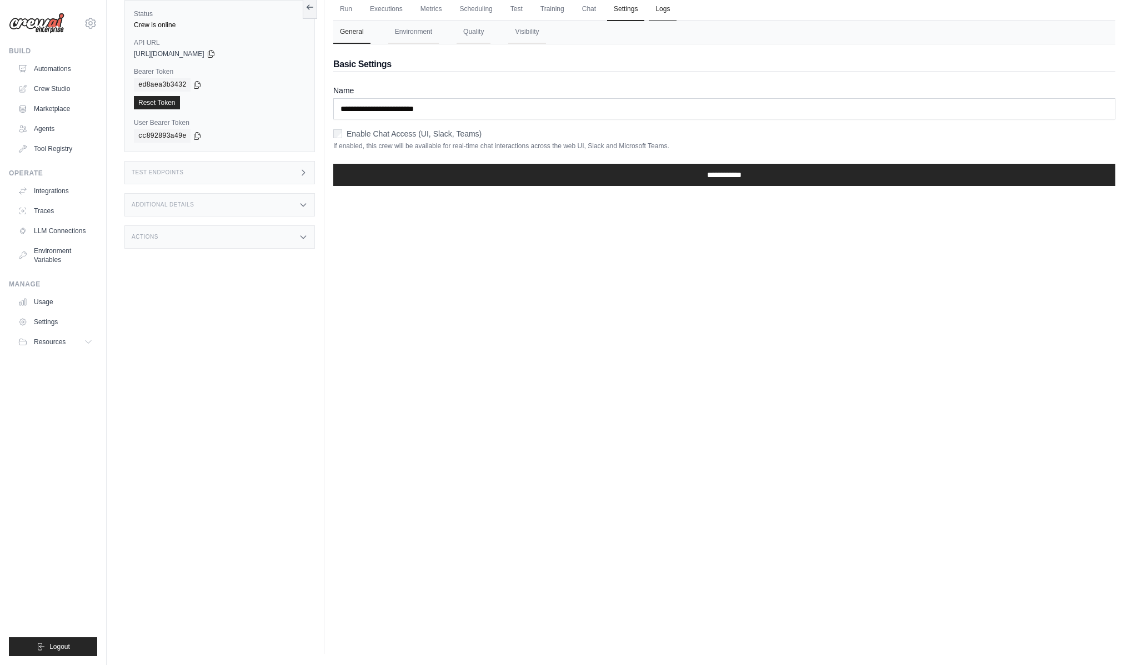
click at [676, 16] on link "Logs" at bounding box center [663, 9] width 28 height 23
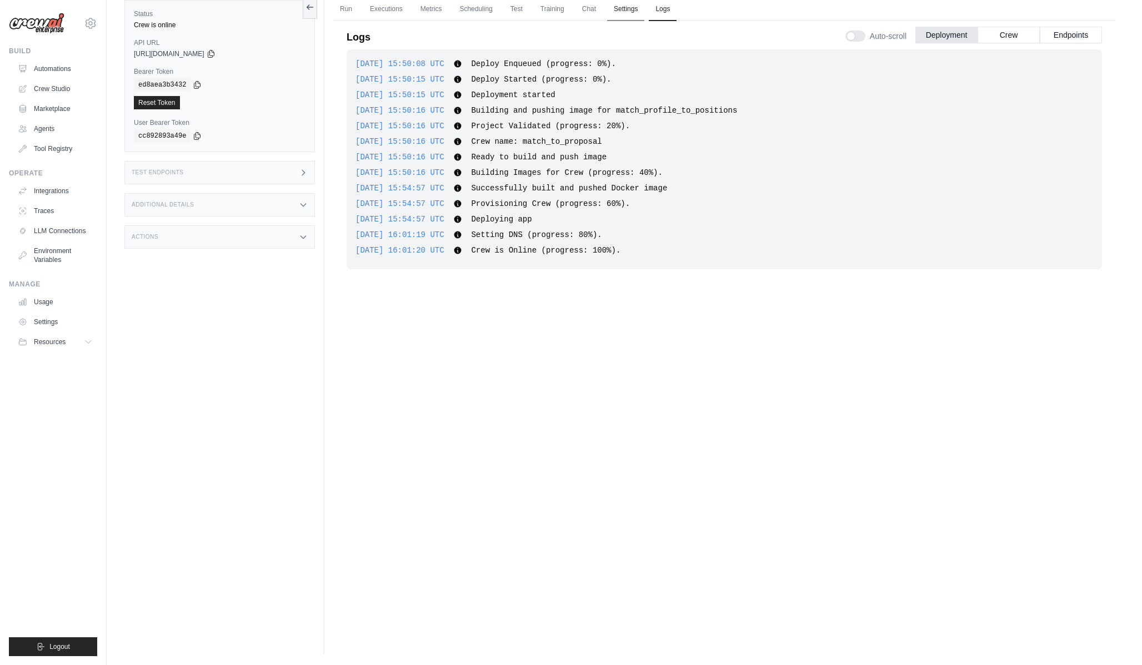
click at [644, 16] on link "Settings" at bounding box center [625, 9] width 37 height 23
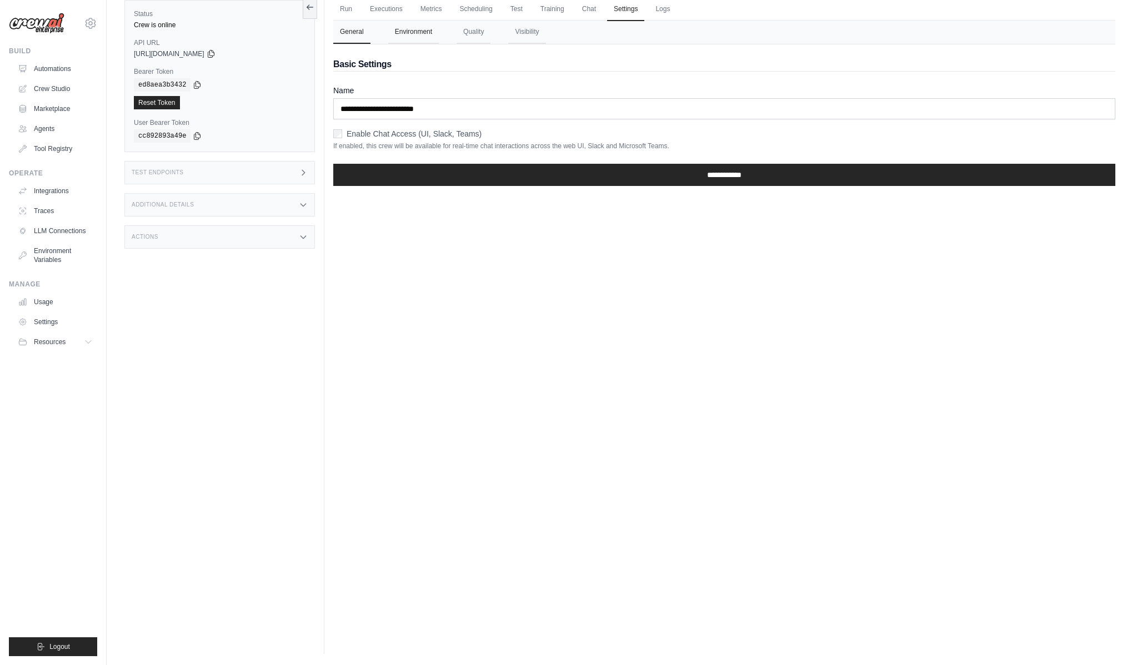
click at [436, 37] on button "Environment" at bounding box center [413, 32] width 51 height 23
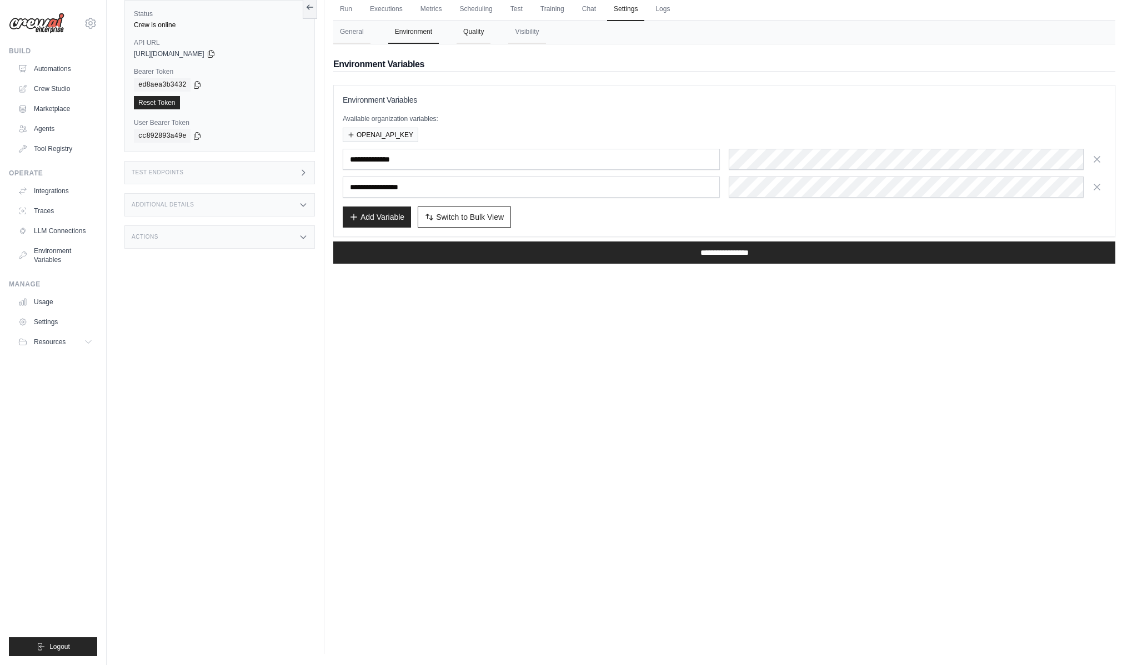
click at [488, 30] on button "Quality" at bounding box center [474, 32] width 34 height 23
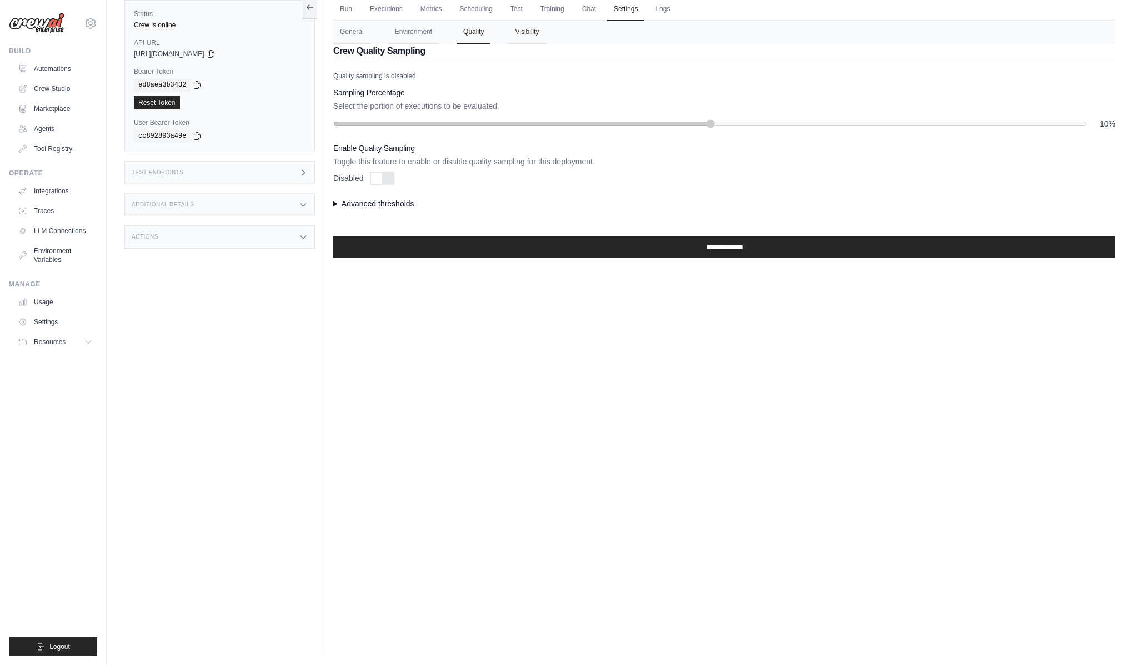
click at [545, 31] on button "Visibility" at bounding box center [526, 32] width 37 height 23
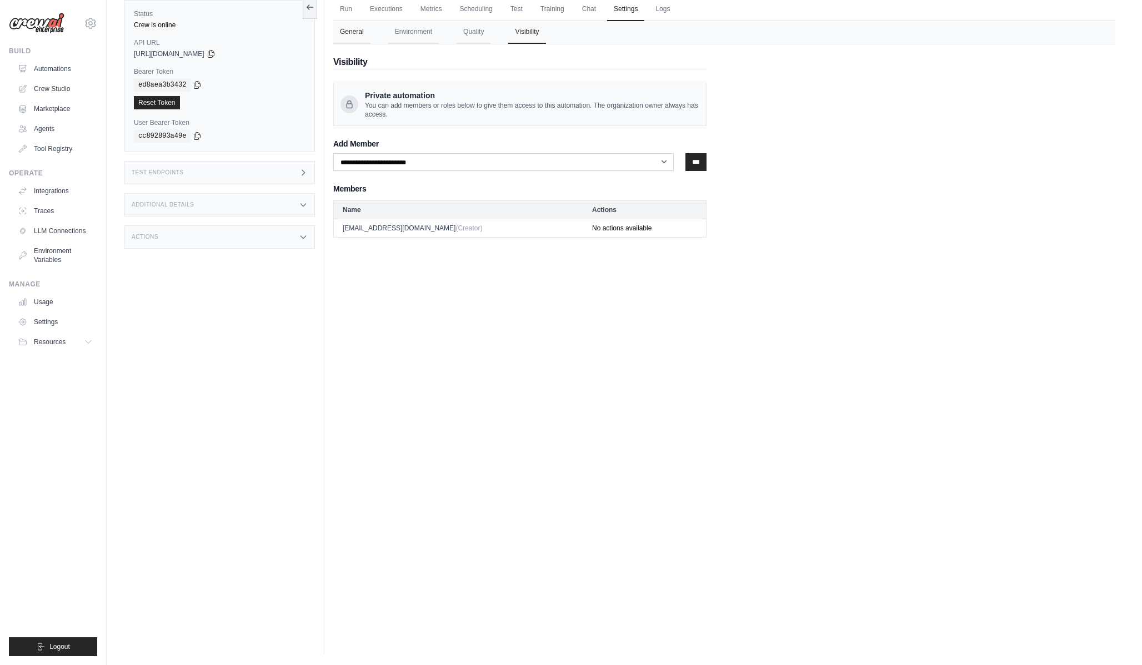
click at [365, 33] on button "General" at bounding box center [351, 32] width 37 height 23
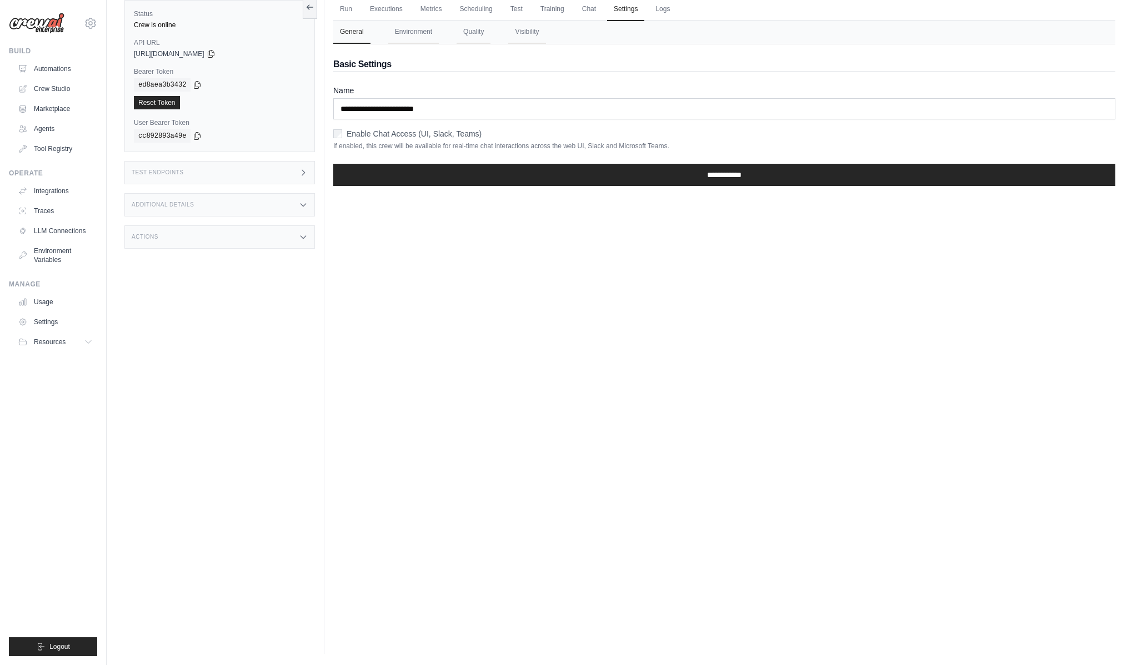
click at [362, 12] on ul "Run Executions Metrics Scheduling Test Training Chat Settings Logs" at bounding box center [724, 9] width 782 height 23
click at [354, 12] on link "Run" at bounding box center [346, 9] width 26 height 23
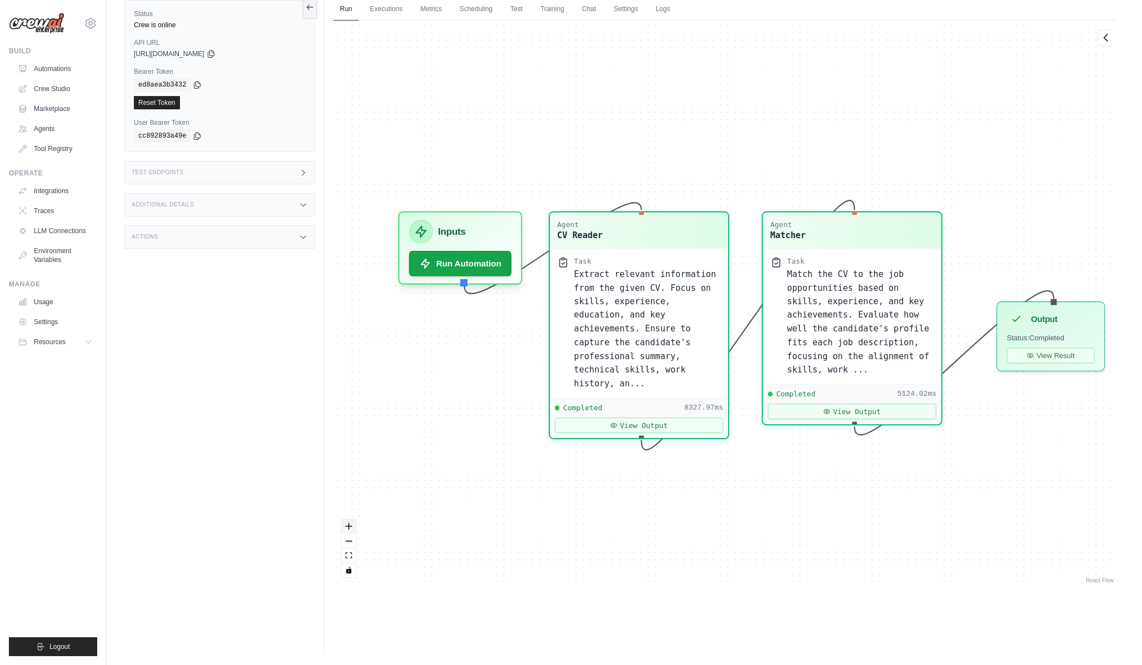
click at [350, 527] on icon "zoom in" at bounding box center [348, 526] width 7 height 7
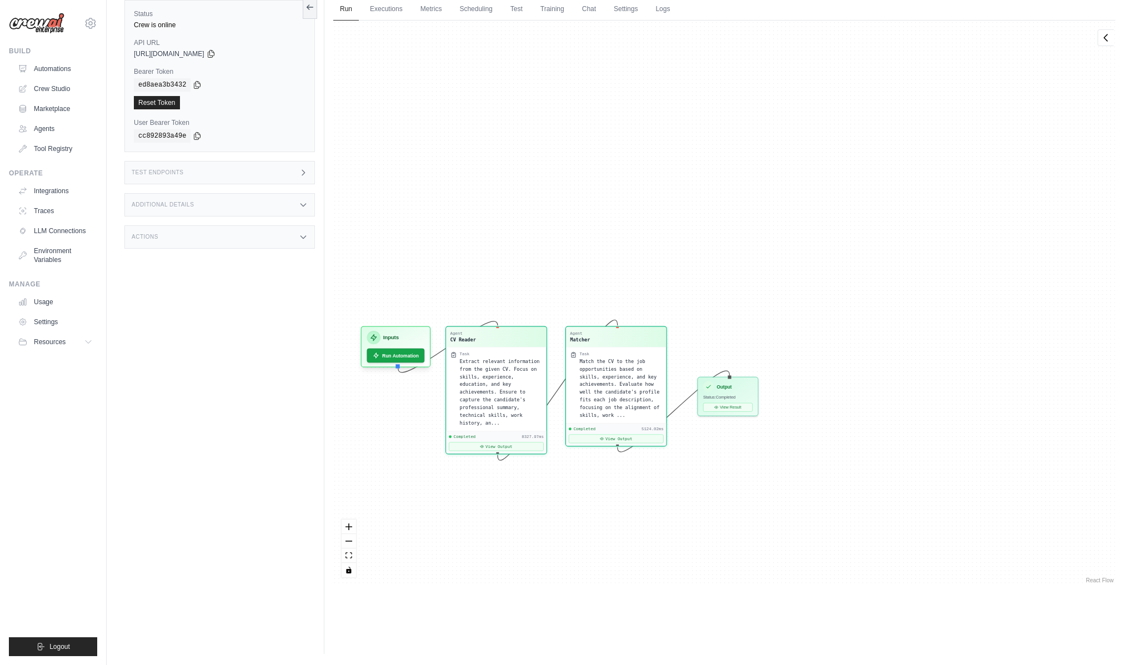
click at [238, 200] on div "Additional Details" at bounding box center [219, 204] width 191 height 23
click at [238, 181] on div "Test Endpoints" at bounding box center [219, 172] width 191 height 23
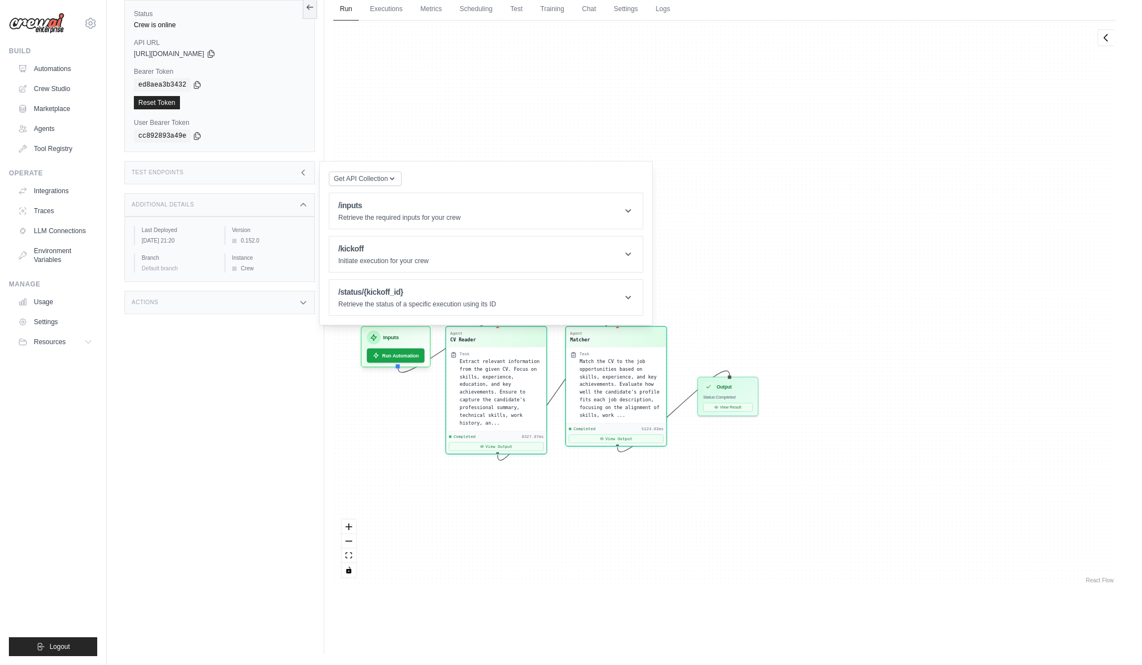
click at [246, 315] on div "Status Crew is online API URL copied https://match-profile-to-positions-263d7b0…" at bounding box center [224, 321] width 200 height 665
click at [248, 303] on div "Actions" at bounding box center [219, 302] width 191 height 23
click at [198, 482] on div "Status Crew is online API URL copied https://match-profile-to-positions-263d7b0…" at bounding box center [224, 321] width 200 height 665
click at [203, 479] on div "Status Crew is online API URL copied https://match-profile-to-positions-263d7b0…" at bounding box center [224, 321] width 200 height 665
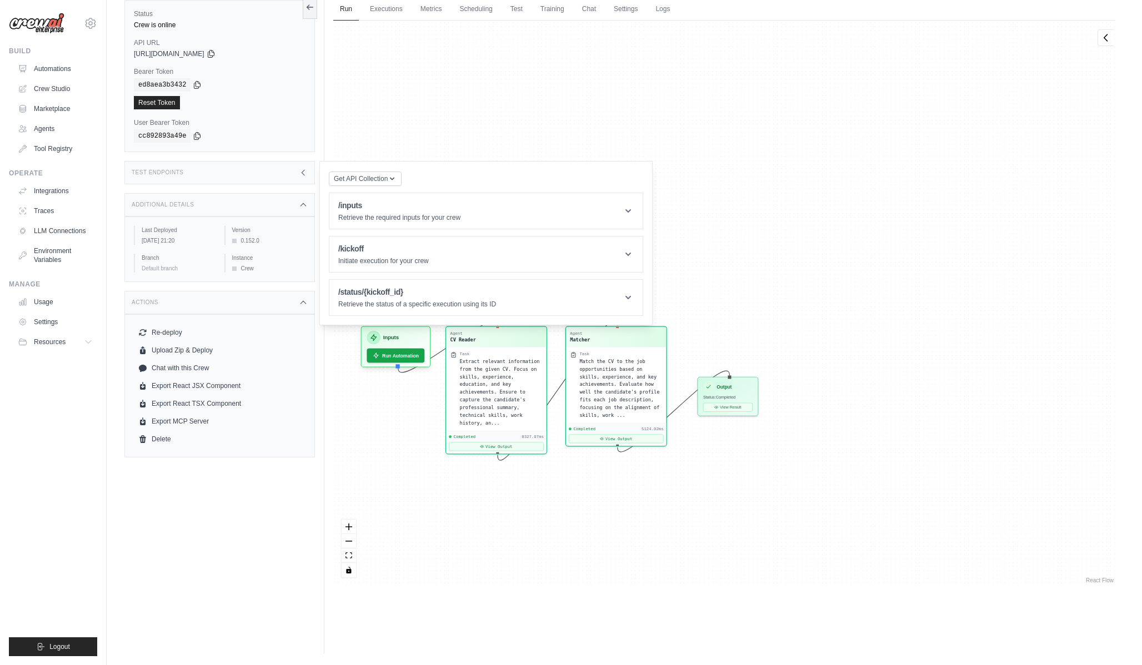
click at [415, 76] on div "Agent CV Reader Task Extract relevant information from the given CV. Focus on s…" at bounding box center [724, 303] width 782 height 565
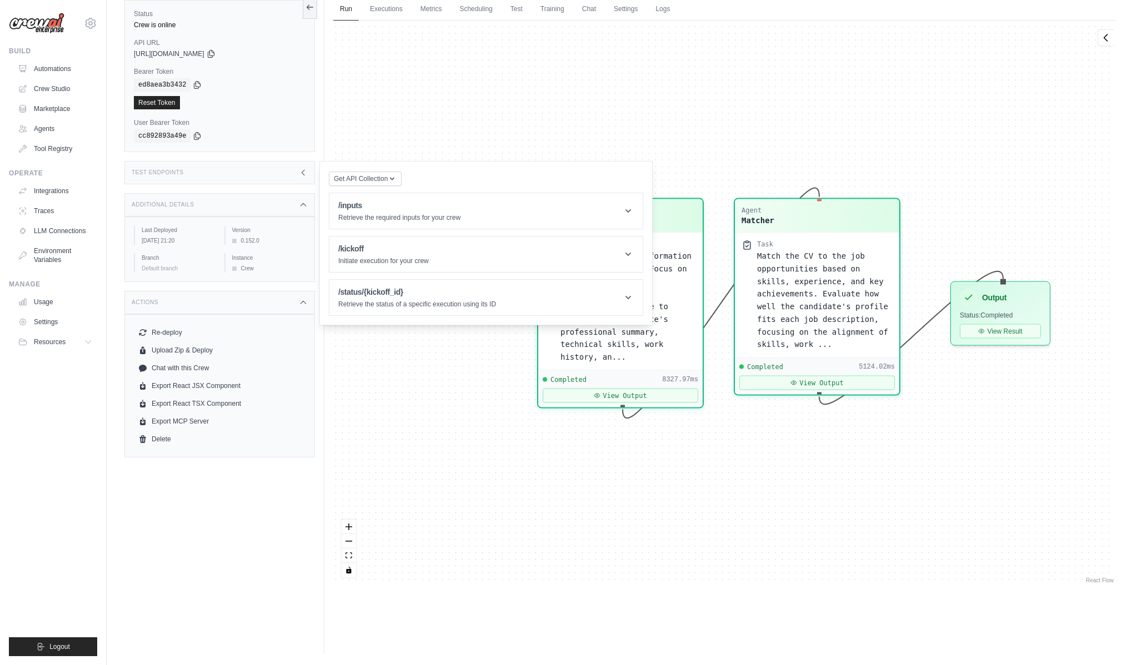
click at [444, 97] on div "Agent CV Reader Task Extract relevant information from the given CV. Focus on s…" at bounding box center [724, 303] width 782 height 565
click at [394, 183] on icon "button" at bounding box center [392, 178] width 9 height 9
click at [423, 98] on div "Agent CV Reader Task Extract relevant information from the given CV. Focus on s…" at bounding box center [724, 303] width 782 height 565
click at [710, 493] on div "Agent CV Reader Task Extract relevant information from the given CV. Focus on s…" at bounding box center [724, 303] width 782 height 565
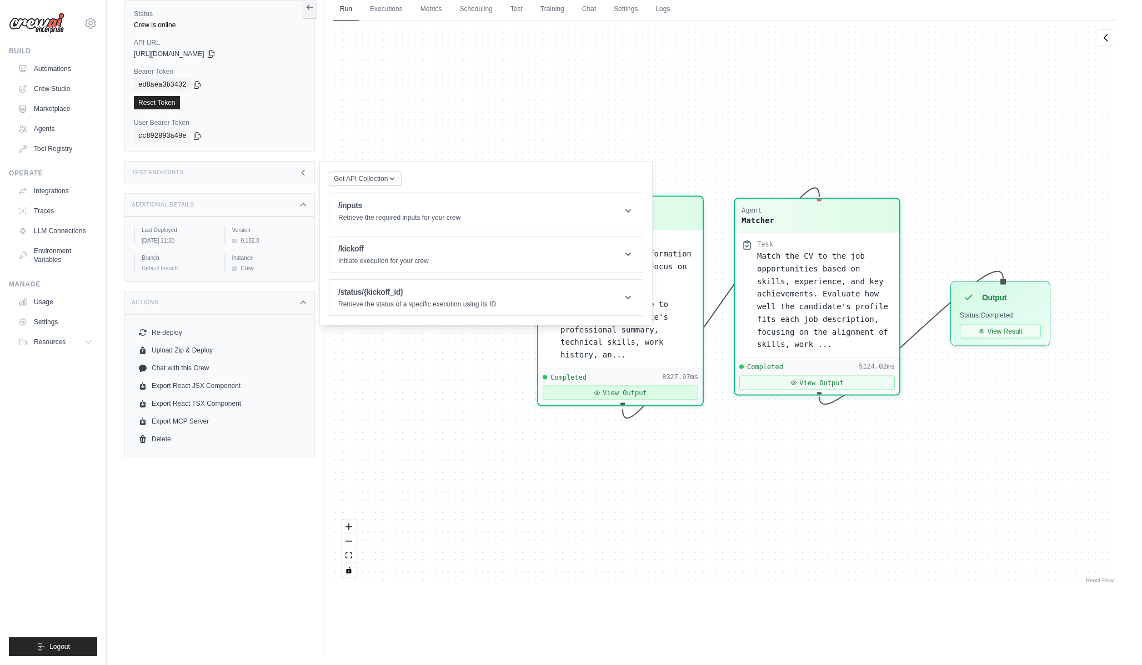
click at [647, 397] on button "View Output" at bounding box center [621, 392] width 156 height 14
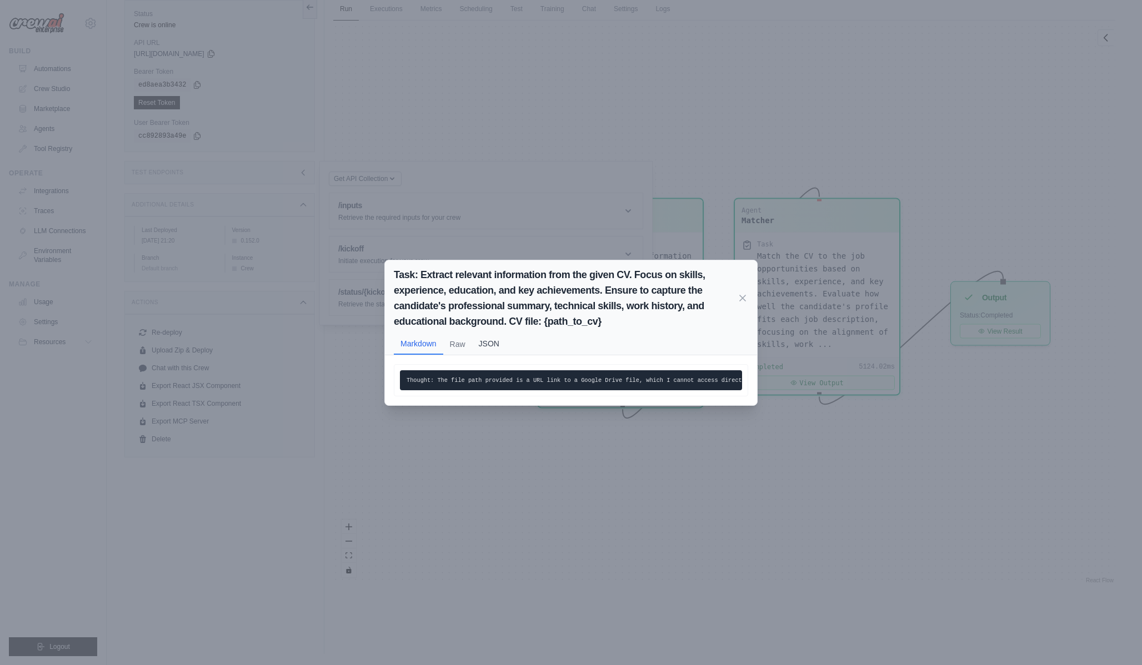
click at [492, 341] on button "JSON" at bounding box center [489, 343] width 34 height 21
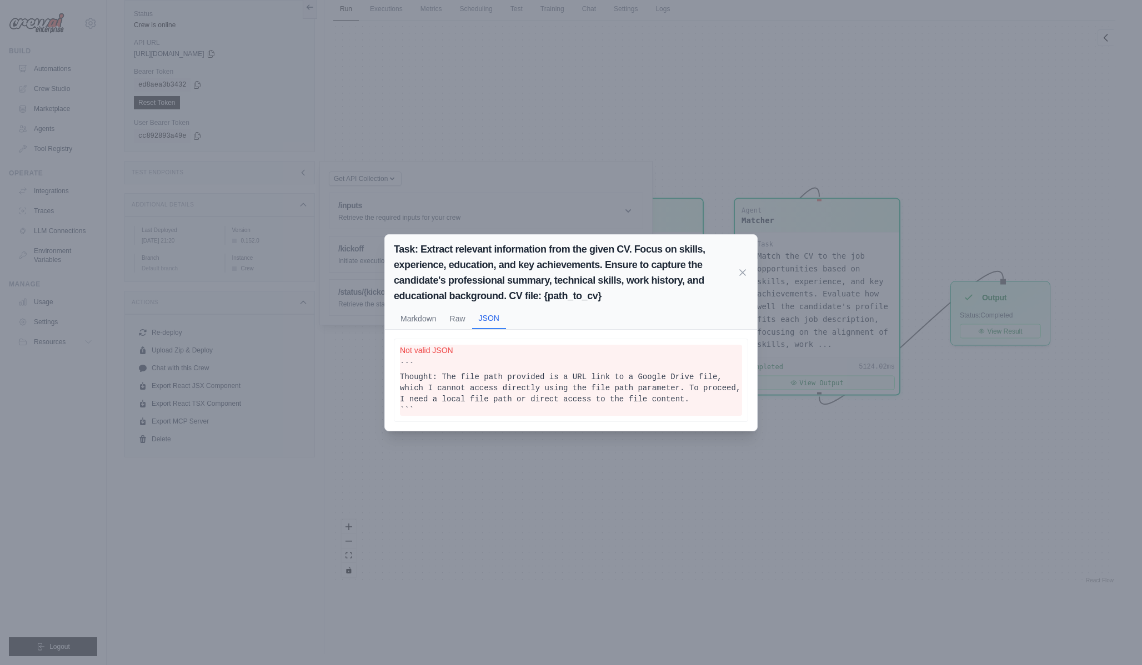
click at [460, 304] on div "Task: Extract relevant information from the given CV. Focus on skills, experien…" at bounding box center [571, 282] width 372 height 95
click at [584, 179] on div "Task: Extract relevant information from the given CV. Focus on skills, experien…" at bounding box center [571, 332] width 1142 height 665
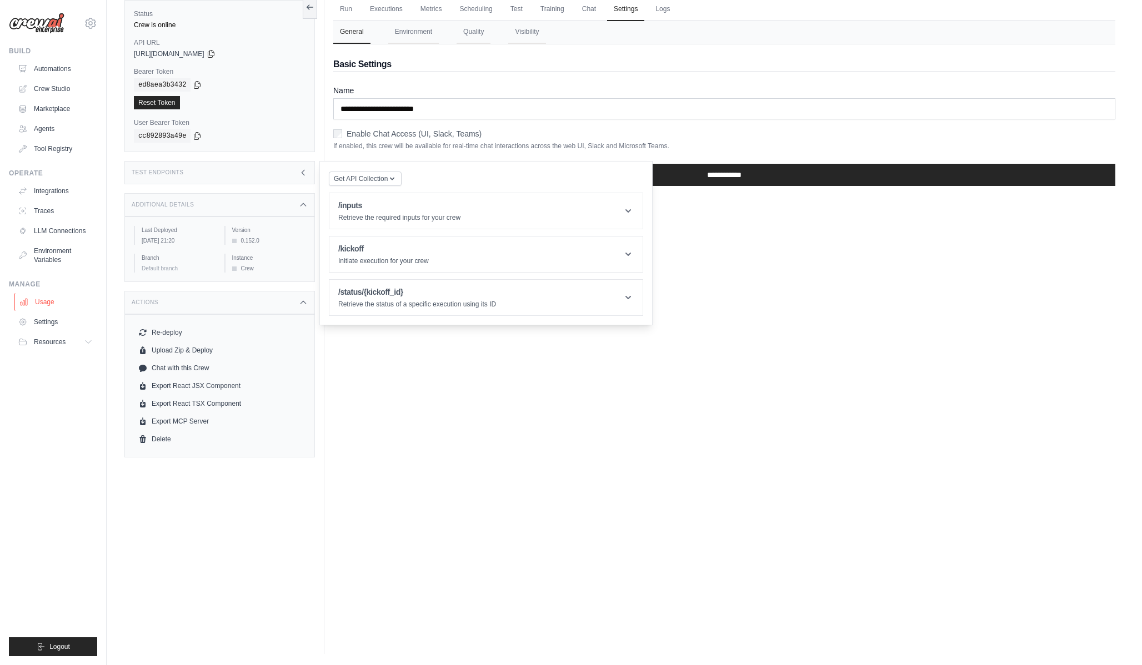
click at [67, 301] on link "Usage" at bounding box center [56, 302] width 84 height 18
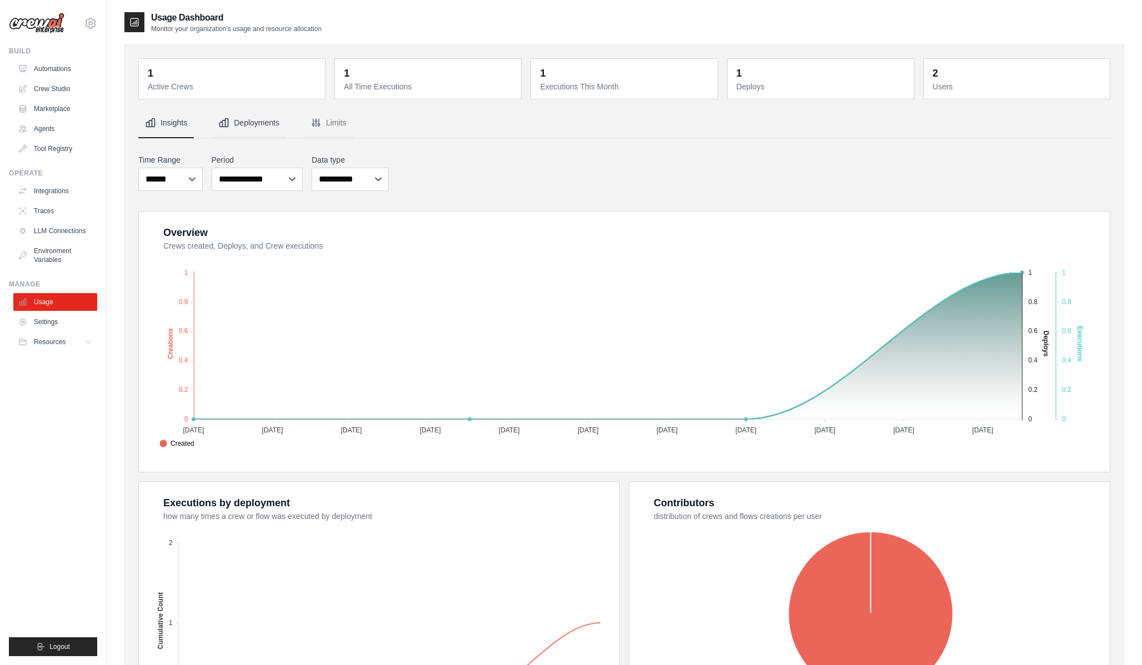
click at [271, 113] on button "Deployments" at bounding box center [249, 123] width 74 height 30
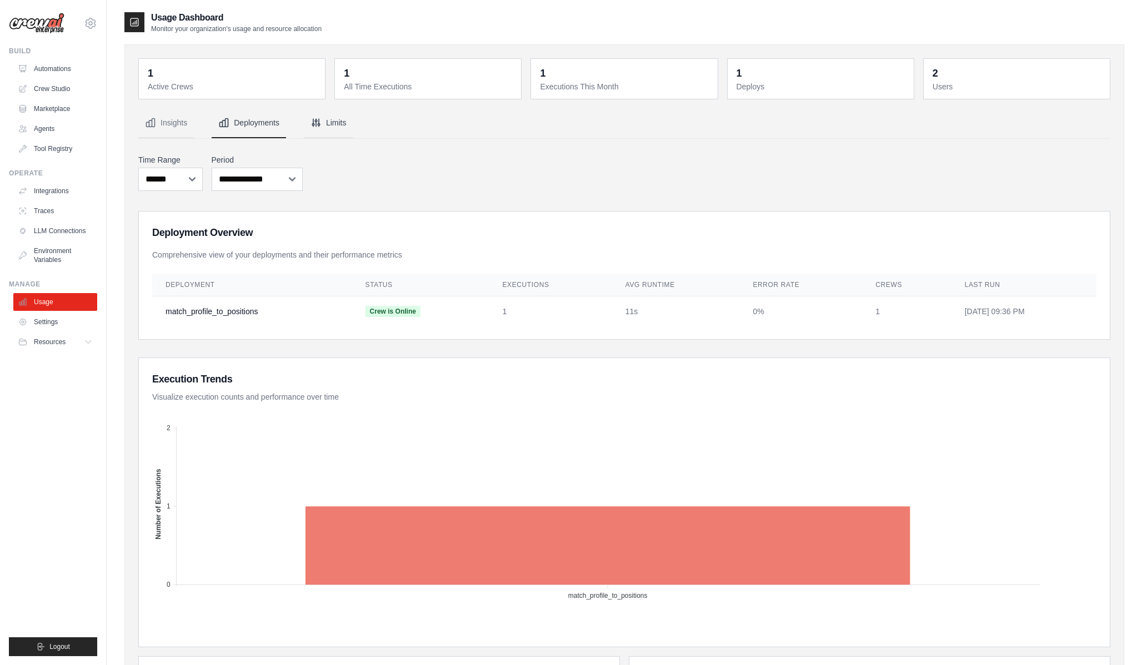
click at [338, 117] on button "Limits" at bounding box center [328, 123] width 49 height 30
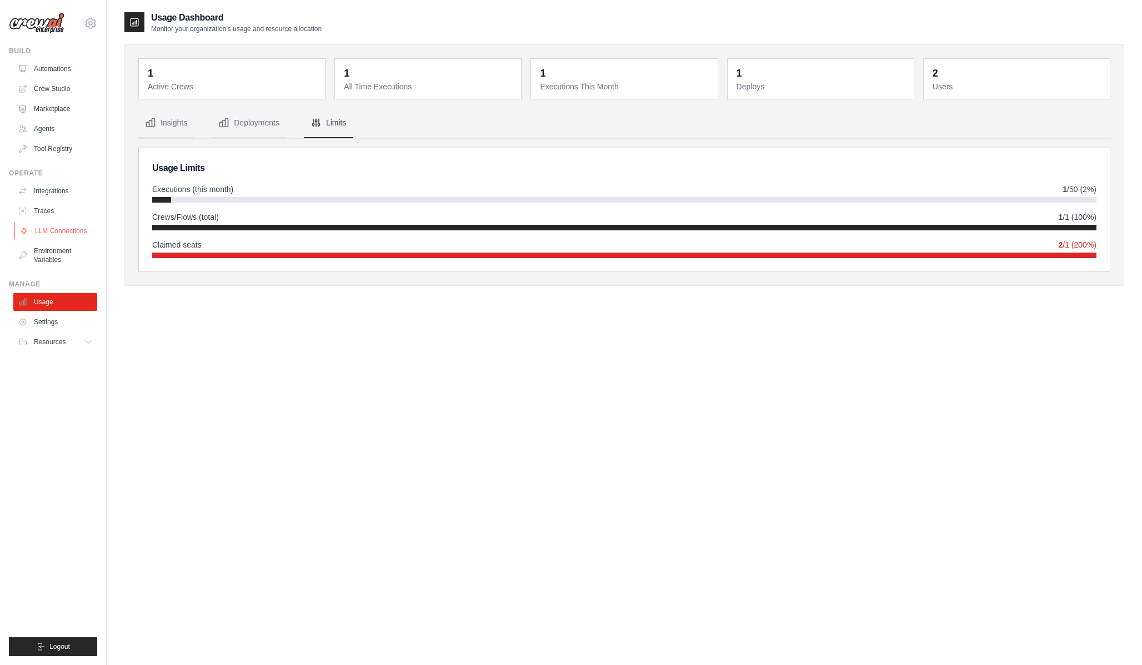
click at [68, 237] on link "LLM Connections" at bounding box center [56, 231] width 84 height 18
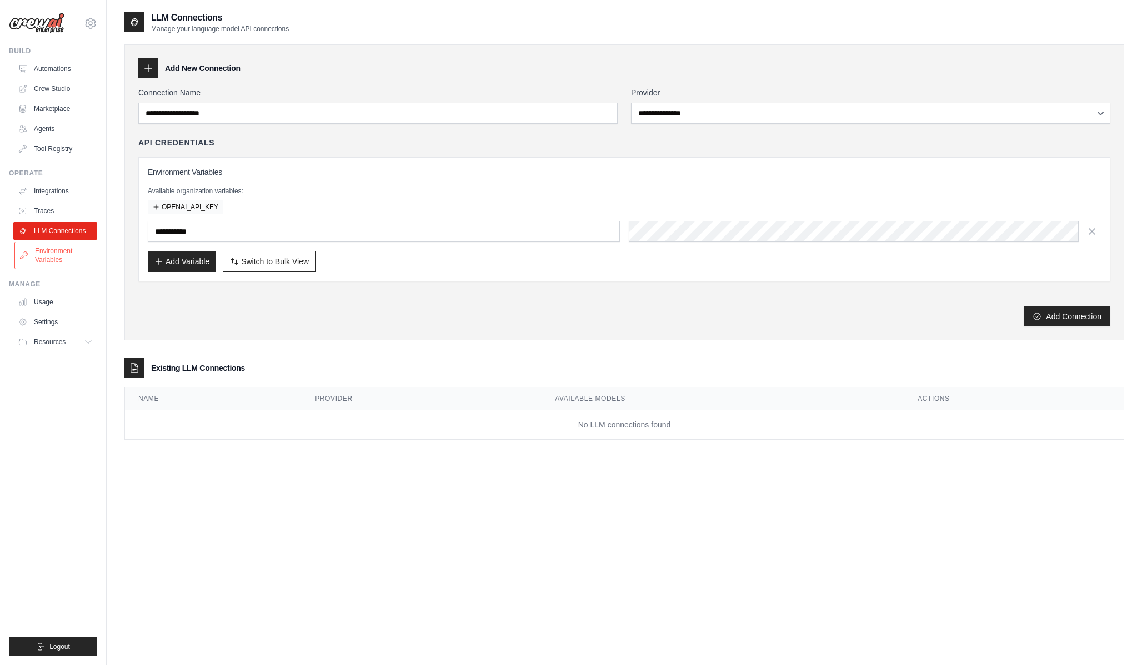
click at [39, 258] on link "Environment Variables" at bounding box center [56, 255] width 84 height 27
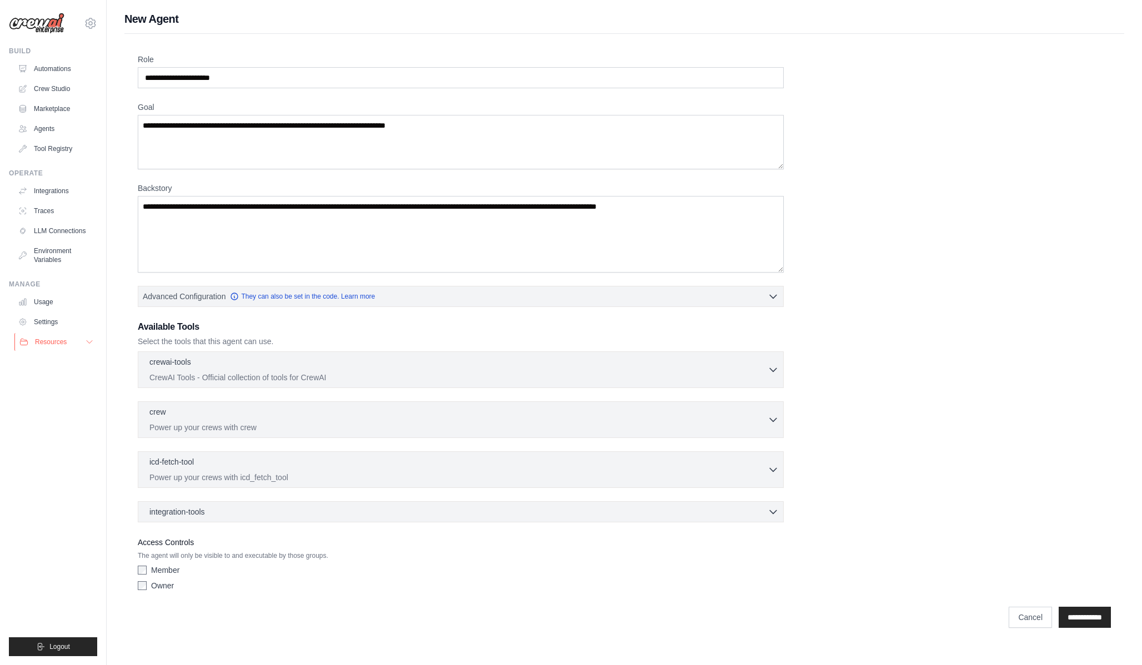
click at [70, 339] on button "Resources" at bounding box center [56, 342] width 84 height 18
click at [69, 318] on link "Settings" at bounding box center [56, 322] width 84 height 18
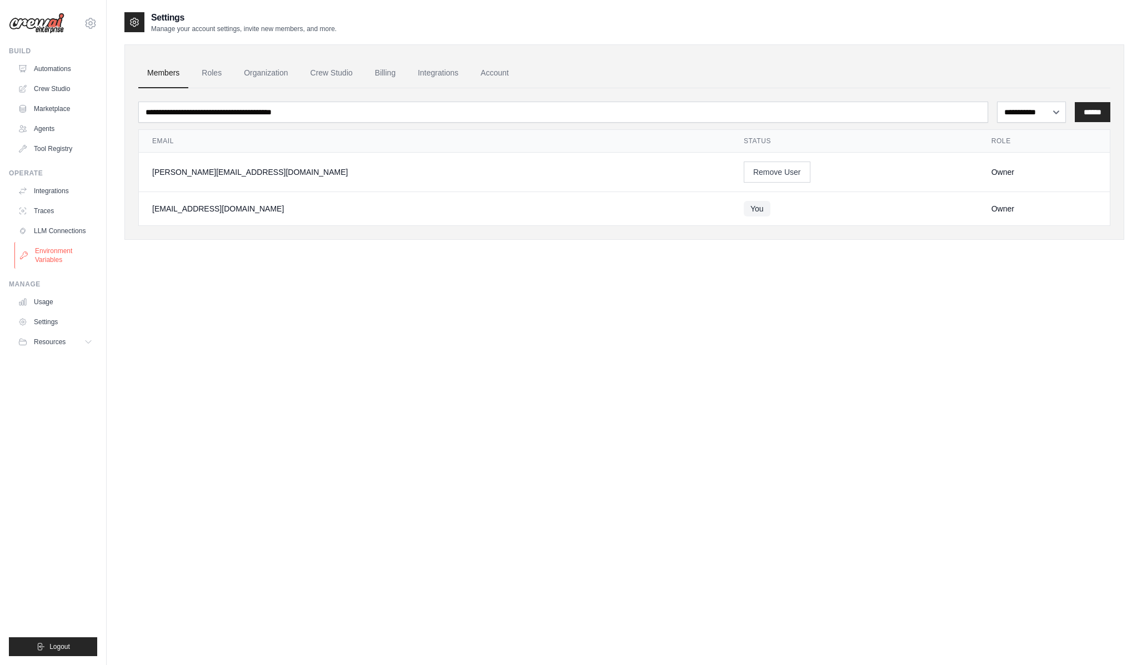
click at [64, 259] on link "Environment Variables" at bounding box center [56, 255] width 84 height 27
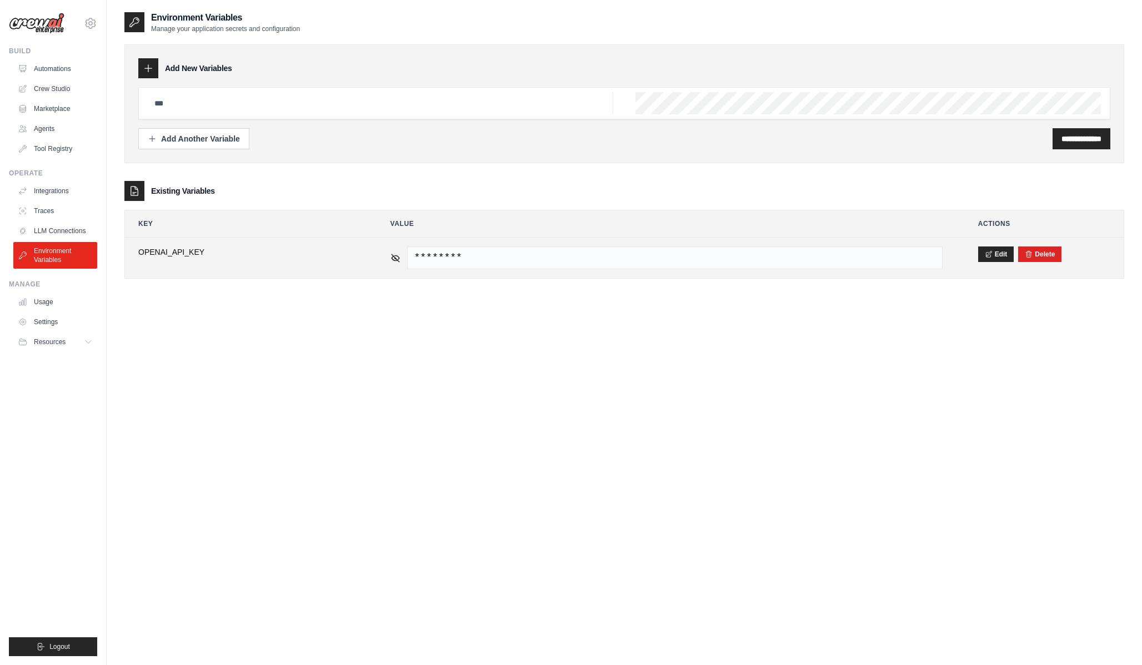
click at [555, 263] on span "********" at bounding box center [674, 258] width 535 height 23
click at [392, 262] on icon at bounding box center [395, 258] width 10 height 10
click at [482, 259] on span "sk-proj-CugVOcWR1xq9S-LfkQoLqhso_PCVoTDYn446W1IPEJcIw1aed-hMzhMUT5xzxbKGoQZzNg4…" at bounding box center [674, 258] width 535 height 23
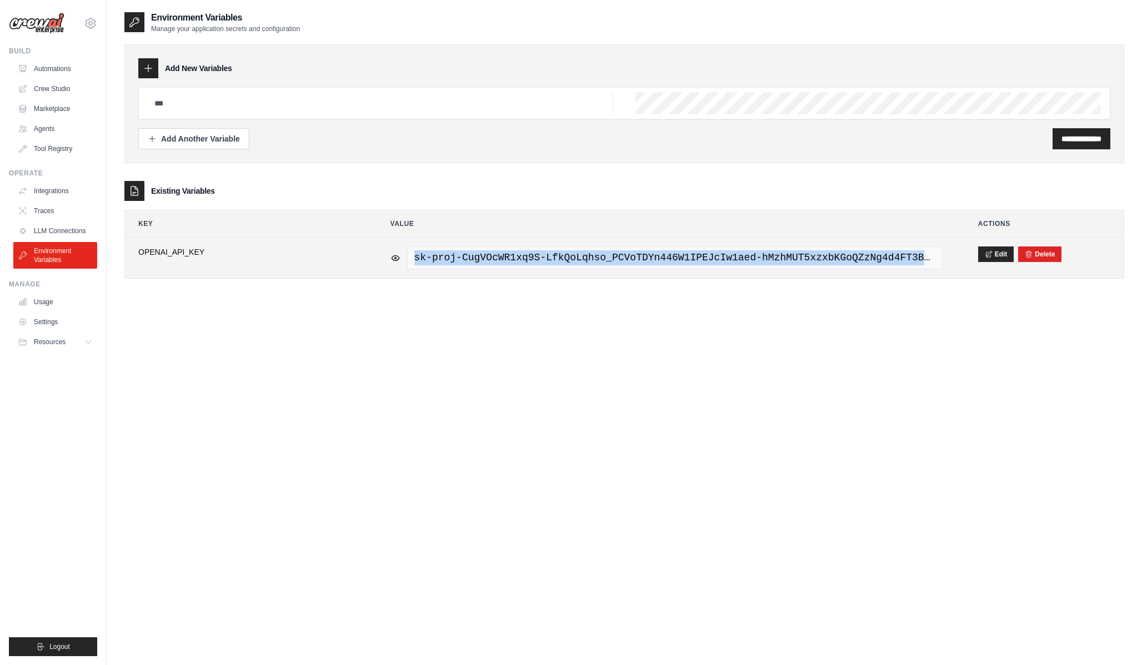
copy tr "sk-proj-CugVOcWR1xq9S-LfkQoLqhso_PCVoTDYn446W1IPEJcIw1aed-hMzhMUT5xzxbKGoQZzNg4…"
click at [998, 255] on button "Edit" at bounding box center [996, 254] width 36 height 16
